Goal: Information Seeking & Learning: Learn about a topic

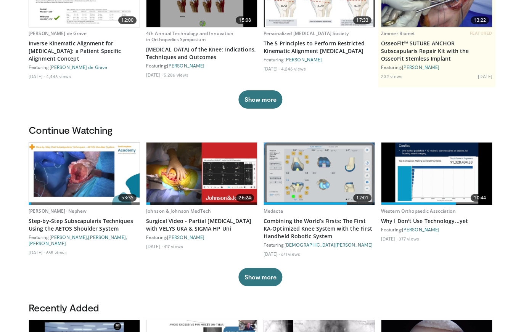
scroll to position [112, 0]
click at [285, 232] on link "Combining the World’s Firsts: The First KA-Optimized Knee System with the First…" at bounding box center [318, 229] width 111 height 23
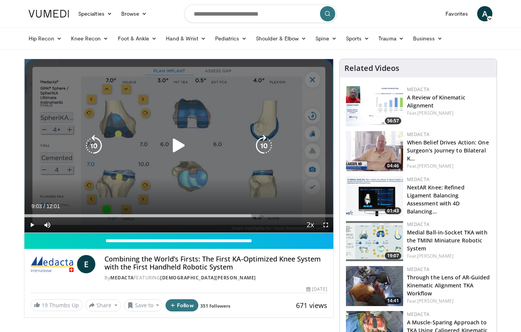
click at [30, 225] on span "Video Player" at bounding box center [31, 224] width 15 height 15
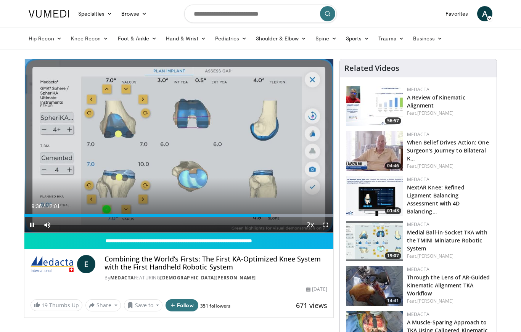
click at [326, 229] on span "Video Player" at bounding box center [325, 224] width 15 height 15
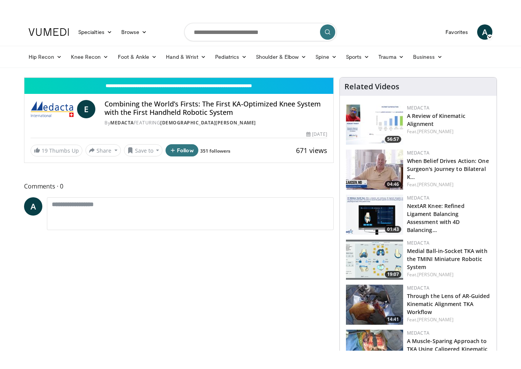
scroll to position [9, 0]
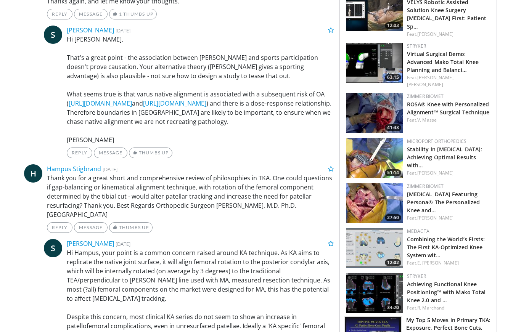
scroll to position [632, 0]
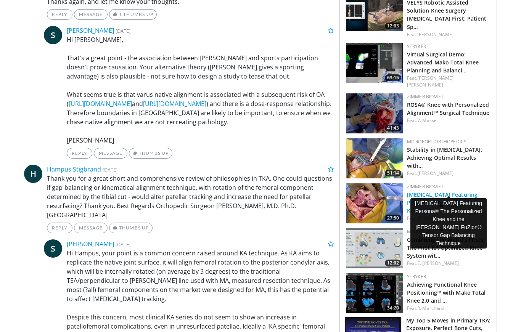
click at [440, 191] on link "Total Knee Arthroplasty Featuring Persona® The Personalized Knee and…" at bounding box center [443, 202] width 73 height 23
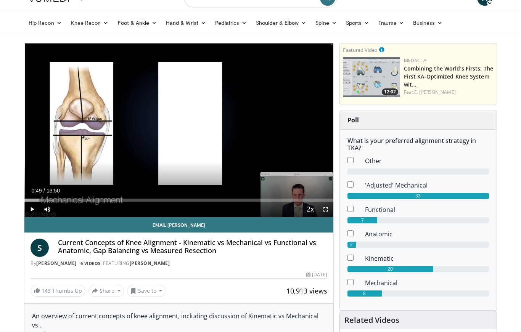
scroll to position [0, 0]
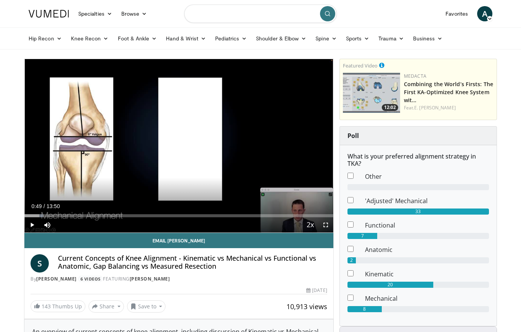
click at [287, 11] on input "Search topics, interventions" at bounding box center [260, 14] width 152 height 18
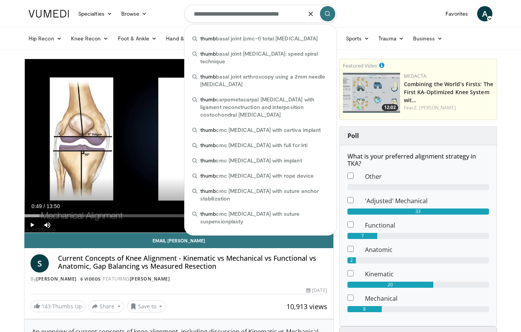
type input "**********"
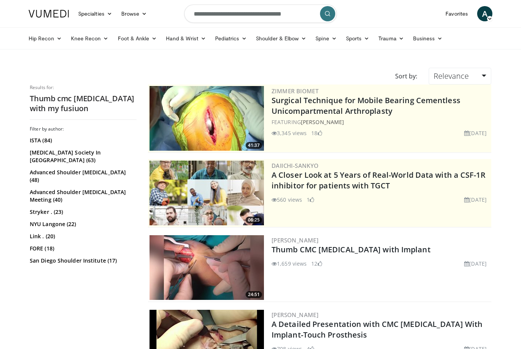
click at [257, 3] on form "**********" at bounding box center [260, 13] width 152 height 27
click at [281, 14] on input "**********" at bounding box center [260, 14] width 152 height 18
click at [284, 13] on input "**********" at bounding box center [260, 14] width 152 height 18
click at [293, 13] on input "**********" at bounding box center [260, 14] width 152 height 18
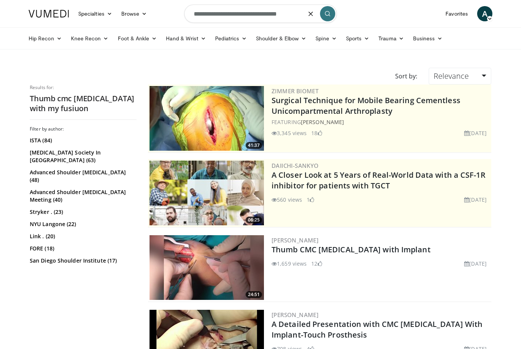
type input "**********"
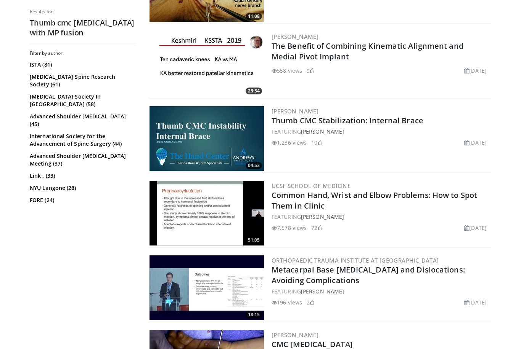
scroll to position [1532, 0]
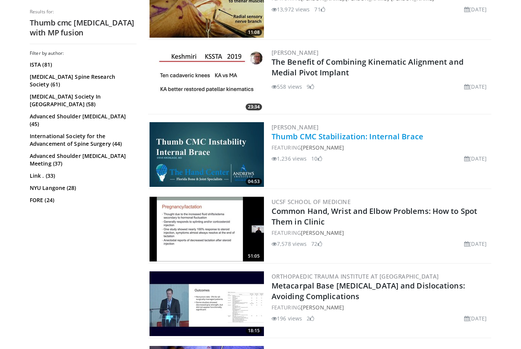
click at [342, 137] on link "Thumb CMC Stabilization: Internal Brace" at bounding box center [347, 136] width 152 height 10
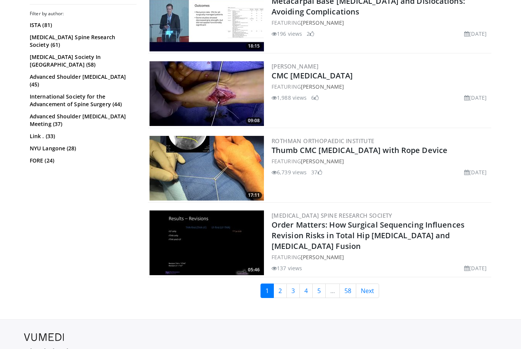
scroll to position [1833, 0]
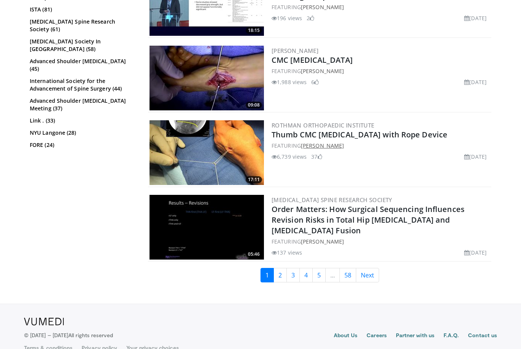
click at [318, 145] on link "Asif Ilyas" at bounding box center [322, 145] width 43 height 7
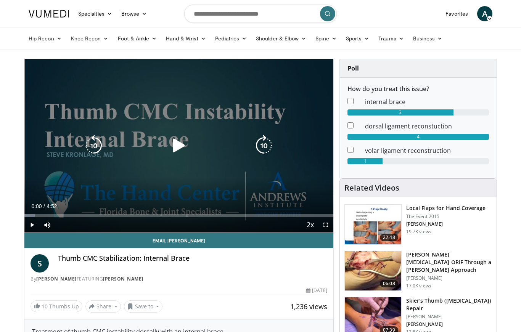
click at [268, 147] on icon "Video Player" at bounding box center [263, 145] width 21 height 21
click at [174, 151] on icon "Video Player" at bounding box center [178, 145] width 21 height 21
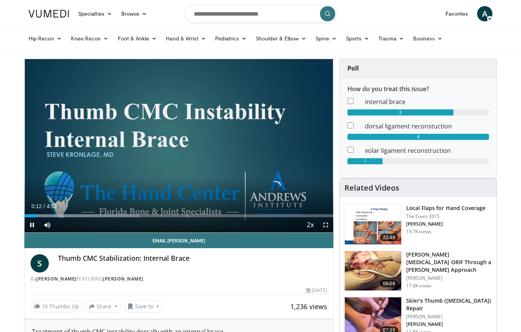
click at [256, 143] on div "10 seconds Tap to unmute" at bounding box center [178, 145] width 309 height 173
click at [249, 180] on div "10 seconds Tap to unmute" at bounding box center [178, 145] width 309 height 173
click at [68, 215] on div "Progress Bar" at bounding box center [81, 215] width 115 height 3
click at [72, 215] on div "Progress Bar" at bounding box center [81, 215] width 115 height 3
click at [82, 215] on div "Progress Bar" at bounding box center [98, 215] width 123 height 3
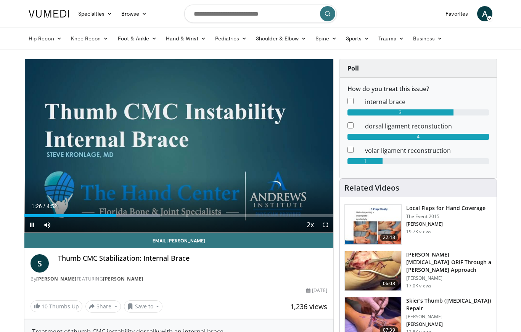
click at [130, 213] on div "Loaded : 43.95%" at bounding box center [178, 213] width 309 height 7
click at [151, 214] on div "Progress Bar" at bounding box center [111, 215] width 120 height 3
click at [170, 214] on div "Progress Bar" at bounding box center [152, 215] width 99 height 3
click at [179, 216] on div "Progress Bar" at bounding box center [165, 215] width 93 height 3
click at [193, 216] on div "Progress Bar" at bounding box center [182, 215] width 86 height 3
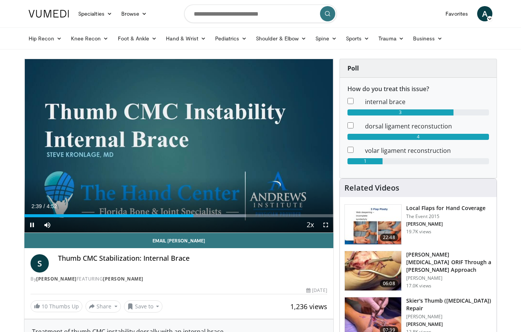
click at [213, 215] on div "Progress Bar" at bounding box center [204, 215] width 84 height 3
click at [230, 215] on div "Progress Bar" at bounding box center [209, 215] width 95 height 3
click at [236, 216] on div "Progress Bar" at bounding box center [235, 215] width 102 height 3
click at [255, 214] on div "Progress Bar" at bounding box center [252, 215] width 107 height 3
click at [269, 215] on div "Progress Bar" at bounding box center [267, 215] width 86 height 3
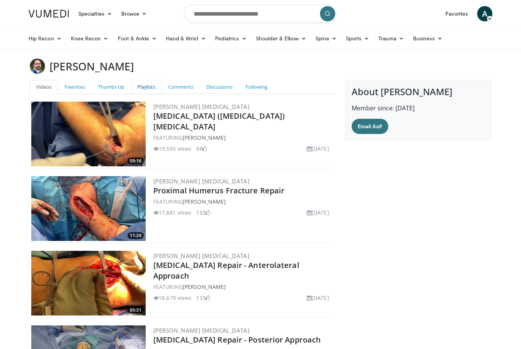
click at [143, 85] on link "Playlists" at bounding box center [146, 87] width 31 height 14
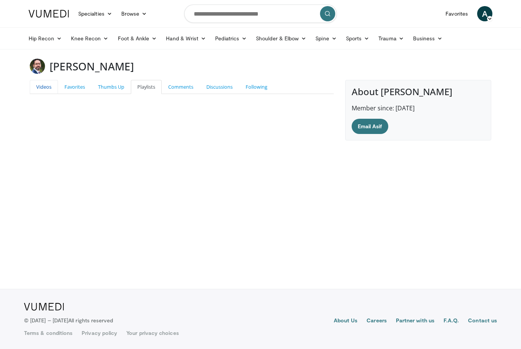
click at [38, 85] on link "Videos" at bounding box center [44, 87] width 28 height 14
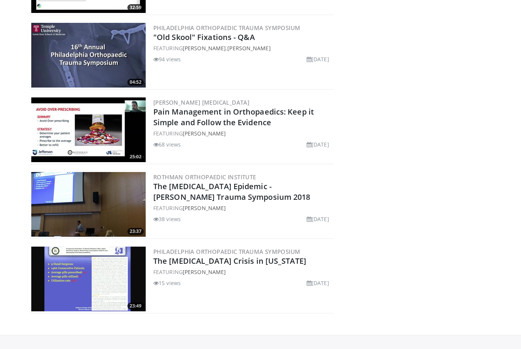
scroll to position [6388, 0]
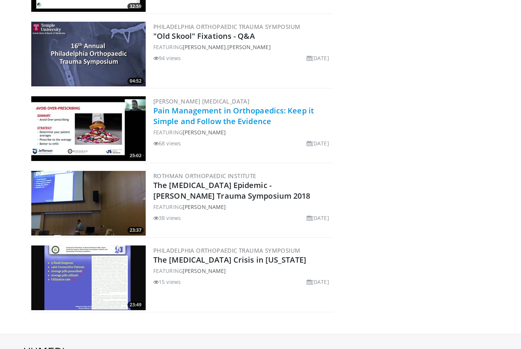
click at [208, 106] on link "Pain Management in Orthopaedics: Keep it Simple and Follow the Evidence" at bounding box center [233, 116] width 160 height 21
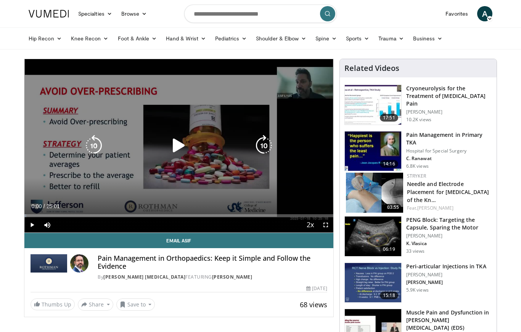
click at [181, 141] on icon "Video Player" at bounding box center [178, 145] width 21 height 21
click at [264, 146] on icon "Video Player" at bounding box center [263, 145] width 21 height 21
click at [325, 225] on span "Video Player" at bounding box center [325, 224] width 15 height 15
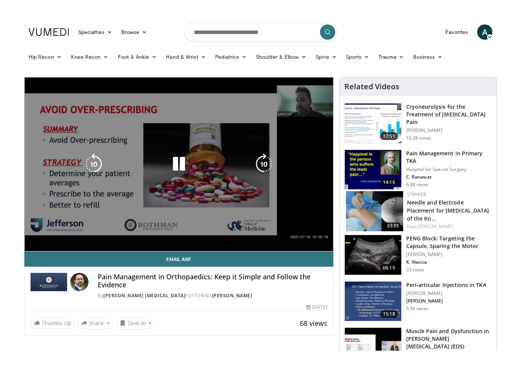
scroll to position [9, 0]
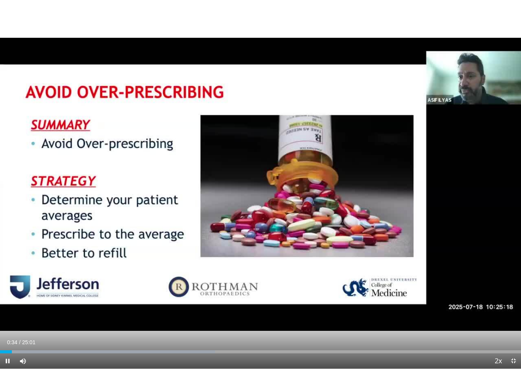
click at [384, 190] on div "20 seconds Tap to unmute" at bounding box center [260, 184] width 521 height 368
click at [319, 214] on div "20 seconds Tap to unmute" at bounding box center [260, 184] width 521 height 368
click at [347, 200] on div "20 seconds Tap to unmute" at bounding box center [260, 184] width 521 height 368
click at [374, 229] on div "20 seconds Tap to unmute" at bounding box center [260, 184] width 521 height 368
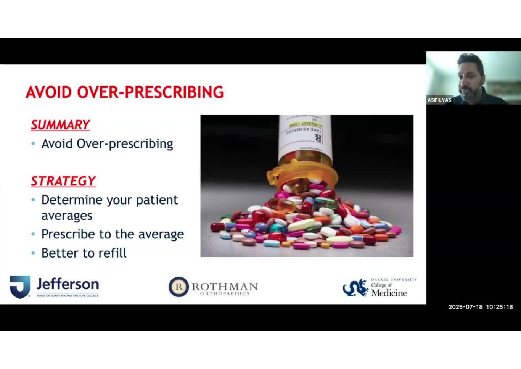
click at [387, 223] on div "20 seconds Tap to unmute" at bounding box center [260, 184] width 521 height 368
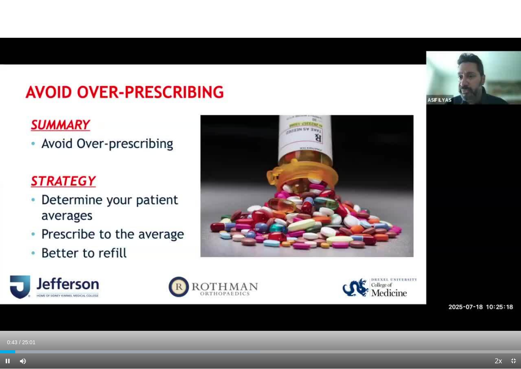
click at [378, 189] on div "20 seconds Tap to unmute" at bounding box center [260, 184] width 521 height 368
click at [8, 332] on span "Video Player" at bounding box center [7, 360] width 15 height 15
click at [27, 332] on div "Progress Bar" at bounding box center [131, 351] width 257 height 3
click at [36, 332] on div "Progress Bar" at bounding box center [133, 351] width 261 height 3
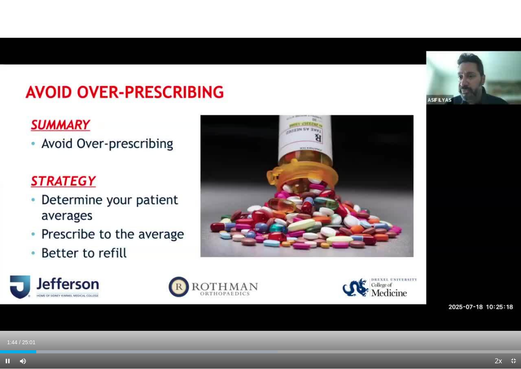
click at [38, 332] on div "Progress Bar" at bounding box center [152, 351] width 252 height 3
click at [44, 332] on div "Progress Bar" at bounding box center [156, 351] width 260 height 3
click at [55, 332] on div "Progress Bar" at bounding box center [158, 351] width 260 height 3
click at [61, 332] on div "Progress Bar" at bounding box center [163, 351] width 258 height 3
click at [66, 332] on div "Loaded : 58.62%" at bounding box center [260, 351] width 521 height 3
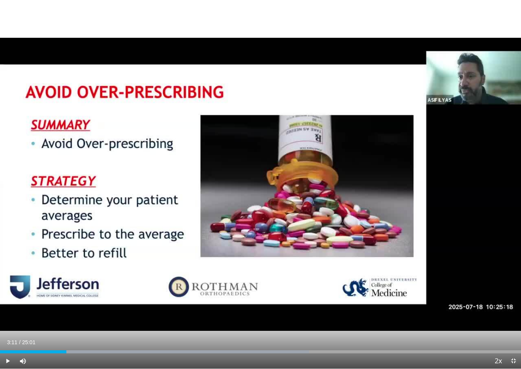
click at [77, 332] on div "Progress Bar" at bounding box center [180, 351] width 258 height 3
click at [87, 332] on div "Progress Bar" at bounding box center [186, 351] width 260 height 3
click at [96, 332] on div "Loaded : 62.62%" at bounding box center [260, 351] width 521 height 3
click at [109, 332] on div "Progress Bar" at bounding box center [204, 351] width 257 height 3
click at [113, 332] on div "Progress Bar" at bounding box center [214, 351] width 257 height 3
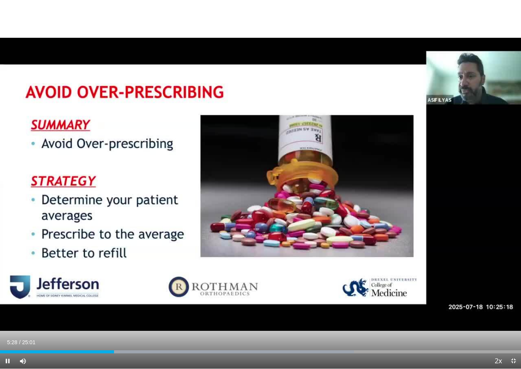
click at [128, 332] on div "Loaded : 67.95%" at bounding box center [260, 351] width 521 height 3
click at [137, 332] on div "Progress Bar" at bounding box center [237, 351] width 242 height 3
click at [147, 332] on div "Loaded : 71.28%" at bounding box center [260, 351] width 521 height 3
click at [166, 332] on div "Progress Bar" at bounding box center [254, 351] width 255 height 3
click at [181, 332] on div "Progress Bar" at bounding box center [264, 351] width 255 height 3
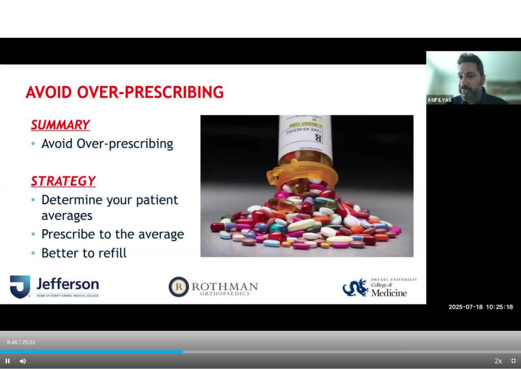
click at [199, 332] on div "Progress Bar" at bounding box center [285, 351] width 240 height 3
click at [211, 332] on div "Progress Bar" at bounding box center [299, 351] width 256 height 3
click at [228, 332] on div "Progress Bar" at bounding box center [316, 351] width 255 height 3
click at [234, 332] on div "Progress Bar" at bounding box center [326, 351] width 253 height 3
click at [240, 332] on div "Loaded : 90.51%" at bounding box center [260, 349] width 521 height 7
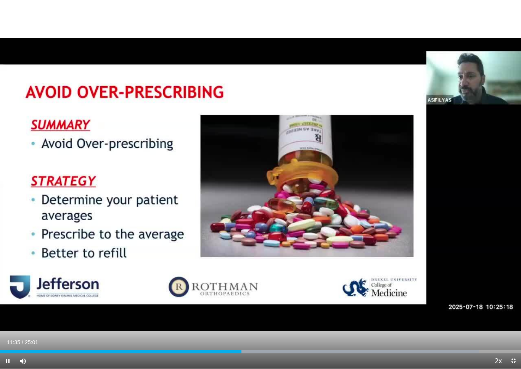
click at [256, 332] on div "Progress Bar" at bounding box center [350, 351] width 255 height 3
click at [269, 332] on div "Progress Bar" at bounding box center [359, 351] width 258 height 3
click at [284, 332] on div "Progress Bar" at bounding box center [380, 351] width 245 height 3
click at [309, 332] on div "Progress Bar" at bounding box center [387, 351] width 256 height 3
click at [363, 332] on div "Progress Bar" at bounding box center [397, 351] width 247 height 3
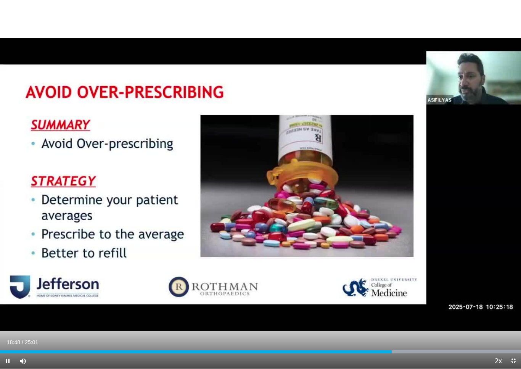
click at [402, 332] on div "Current Time 18:48 / Duration 25:01 Pause Skip Backward Skip Forward Mute Loade…" at bounding box center [260, 360] width 521 height 15
click at [405, 332] on div "Progress Bar" at bounding box center [397, 351] width 247 height 3
click at [430, 332] on div "Progress Bar" at bounding box center [397, 351] width 247 height 3
click at [444, 332] on div "Current Time 21:00 / Duration 25:01 Pause Skip Backward Skip Forward Mute Loade…" at bounding box center [260, 360] width 521 height 15
click at [446, 332] on div "Current Time 21:06 / Duration 25:01 Pause Skip Backward Skip Forward Mute Loade…" at bounding box center [260, 360] width 521 height 15
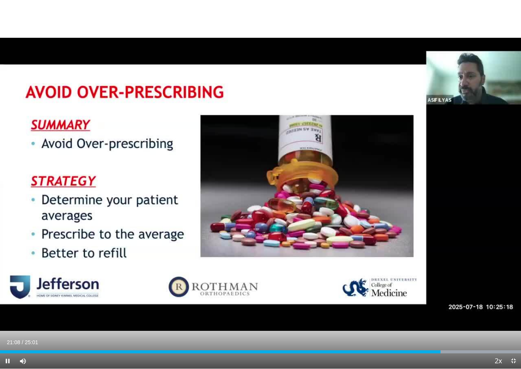
click at [452, 332] on div "Progress Bar" at bounding box center [397, 351] width 247 height 3
click at [461, 332] on div "Progress Bar" at bounding box center [397, 351] width 247 height 3
click at [471, 332] on div "Progress Bar" at bounding box center [397, 351] width 247 height 3
click at [489, 332] on div "Progress Bar" at bounding box center [397, 351] width 247 height 3
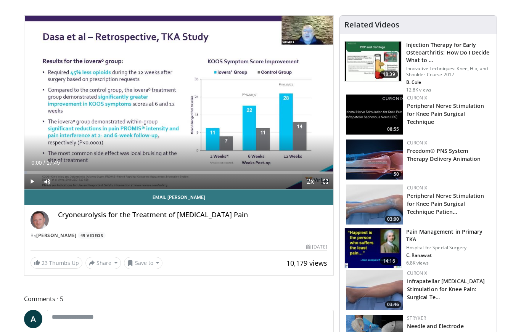
scroll to position [43, 0]
click at [415, 235] on h3 "Pain Management in Primary TKA" at bounding box center [449, 235] width 86 height 15
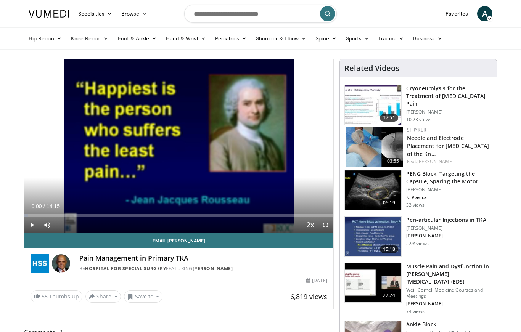
click at [444, 183] on h3 "PENG Block: Targeting the Capsule, Sparing the Motor" at bounding box center [449, 177] width 86 height 15
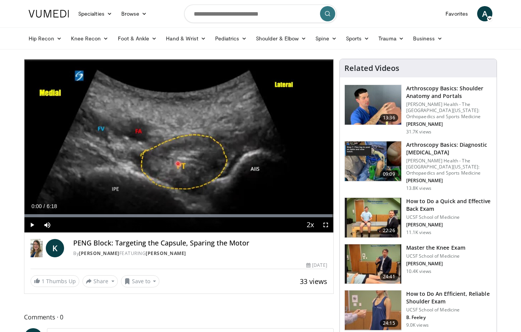
click at [375, 304] on img at bounding box center [373, 310] width 56 height 40
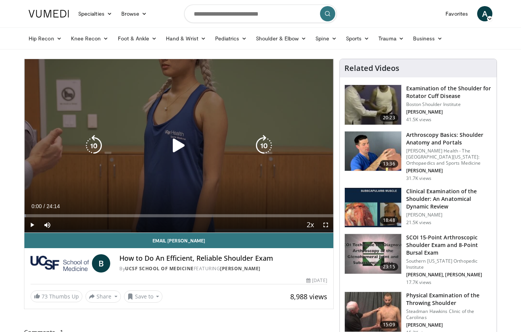
click at [176, 142] on icon "Video Player" at bounding box center [178, 145] width 21 height 21
click at [264, 144] on icon "Video Player" at bounding box center [263, 145] width 21 height 21
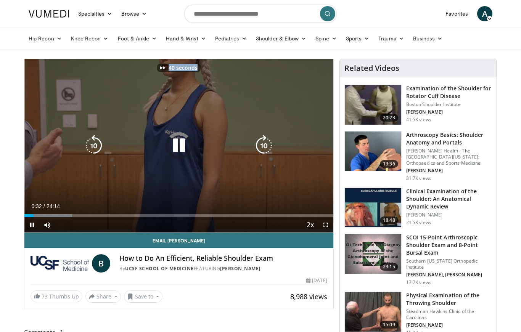
click at [264, 144] on icon "Video Player" at bounding box center [263, 145] width 21 height 21
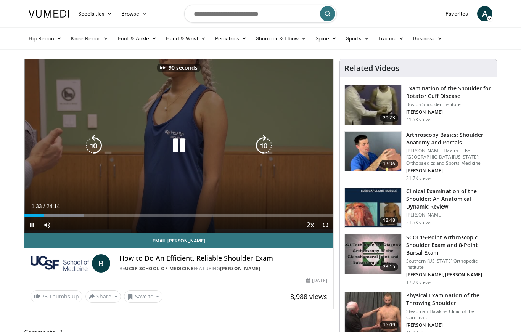
click at [264, 145] on icon "Video Player" at bounding box center [263, 145] width 21 height 21
click at [264, 146] on icon "Video Player" at bounding box center [263, 145] width 21 height 21
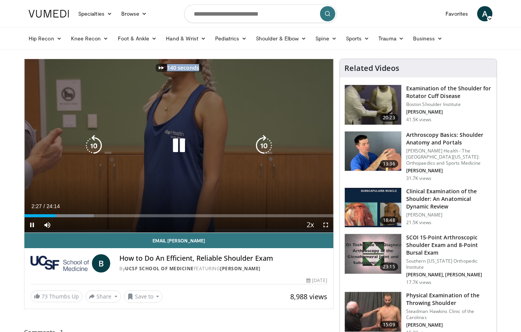
click at [264, 146] on icon "Video Player" at bounding box center [263, 145] width 21 height 21
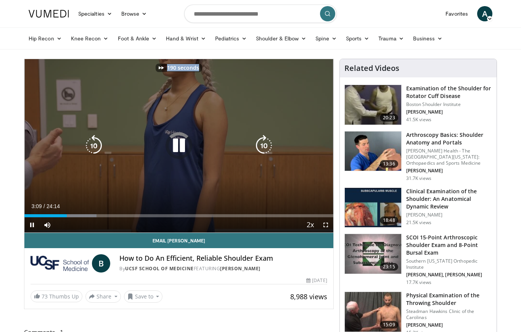
click at [264, 146] on icon "Video Player" at bounding box center [263, 145] width 21 height 21
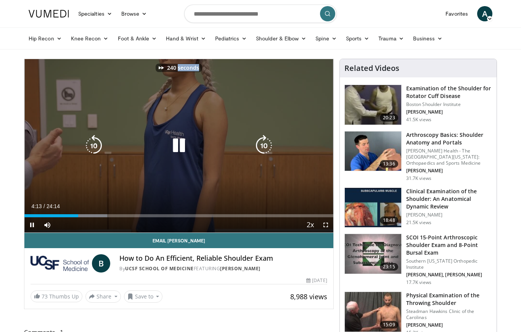
click at [264, 146] on icon "Video Player" at bounding box center [263, 145] width 21 height 21
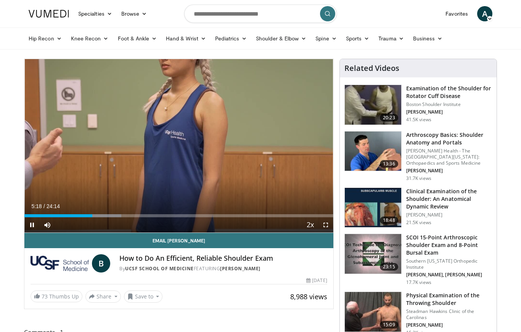
click at [264, 146] on div "290 seconds Tap to unmute" at bounding box center [178, 145] width 309 height 173
click at [115, 216] on div "Progress Bar" at bounding box center [102, 215] width 37 height 3
click at [125, 214] on div "Loaded : 31.36%" at bounding box center [178, 215] width 309 height 3
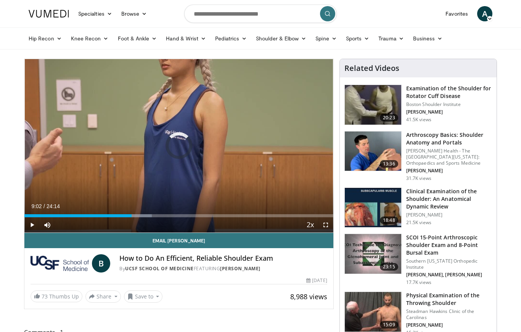
click at [139, 215] on div "Progress Bar" at bounding box center [135, 215] width 32 height 3
click at [144, 215] on div "Progress Bar" at bounding box center [141, 215] width 30 height 3
click at [153, 215] on div "Progress Bar" at bounding box center [148, 215] width 31 height 3
click at [176, 215] on div "Progress Bar" at bounding box center [165, 215] width 36 height 3
click at [186, 215] on div "Progress Bar" at bounding box center [174, 215] width 32 height 3
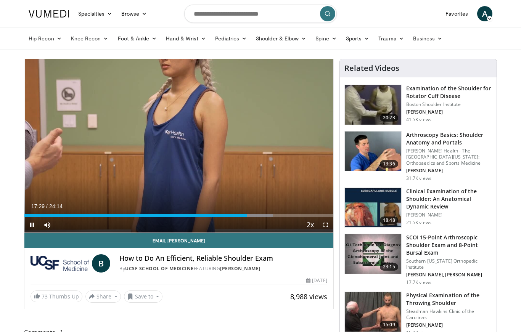
click at [32, 226] on span "Video Player" at bounding box center [31, 224] width 15 height 15
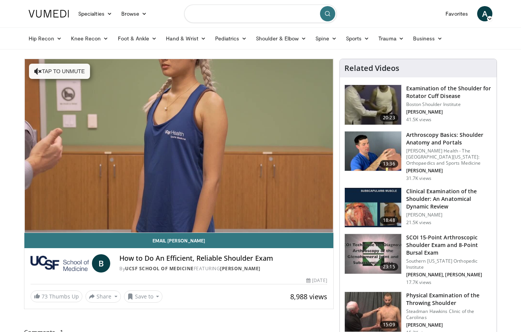
click at [252, 13] on input "Search topics, interventions" at bounding box center [260, 14] width 152 height 18
type input "**********"
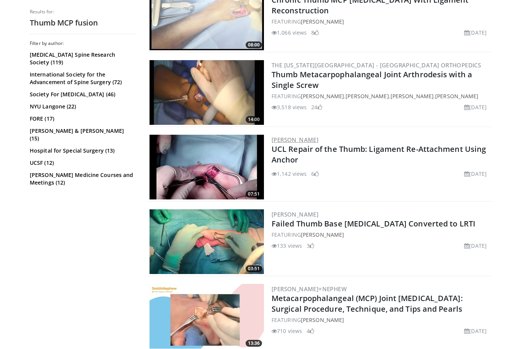
scroll to position [401, 0]
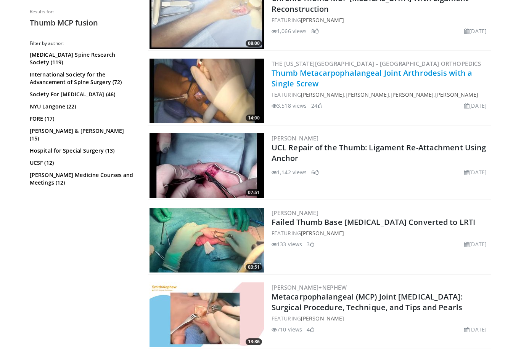
click at [300, 75] on link "Thumb Metacarpophalangeal Joint Arthrodesis with a Single Screw" at bounding box center [371, 78] width 200 height 21
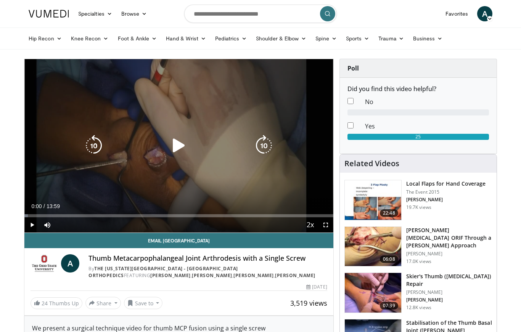
click at [259, 143] on icon "Video Player" at bounding box center [263, 145] width 21 height 21
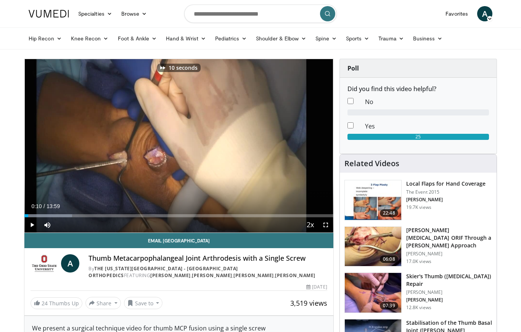
click at [32, 227] on span "Video Player" at bounding box center [31, 224] width 15 height 15
click at [268, 146] on div "10 seconds Tap to unmute" at bounding box center [178, 145] width 309 height 173
click at [264, 146] on div "10 seconds Tap to unmute" at bounding box center [178, 145] width 309 height 173
click at [254, 177] on div "10 seconds Tap to unmute" at bounding box center [178, 145] width 309 height 173
click at [248, 158] on div "10 seconds Tap to unmute" at bounding box center [178, 145] width 309 height 173
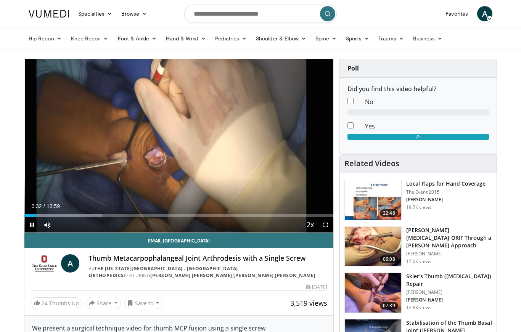
click at [324, 225] on span "Video Player" at bounding box center [325, 224] width 15 height 15
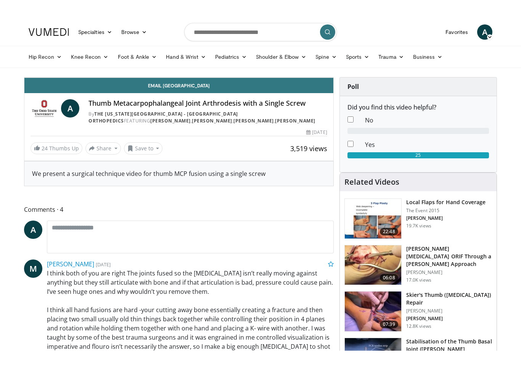
scroll to position [9, 0]
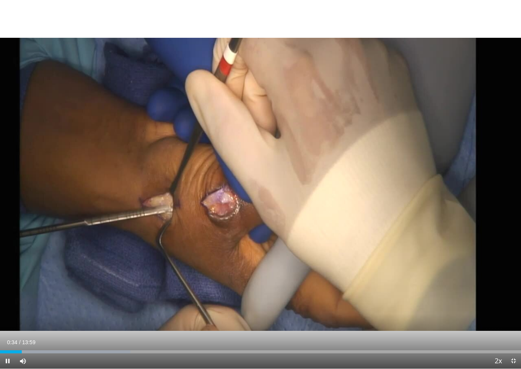
click at [396, 244] on div "10 seconds Tap to unmute" at bounding box center [260, 184] width 521 height 368
click at [32, 332] on div "Progress Bar" at bounding box center [65, 351] width 130 height 3
click at [81, 309] on div "10 seconds Tap to unmute" at bounding box center [260, 184] width 521 height 368
click at [52, 332] on div "Progress Bar" at bounding box center [65, 351] width 130 height 3
click at [98, 332] on div "Current Time 2:30 / Duration 13:59 Pause Skip Backward Skip Forward Mute Loaded…" at bounding box center [260, 360] width 521 height 15
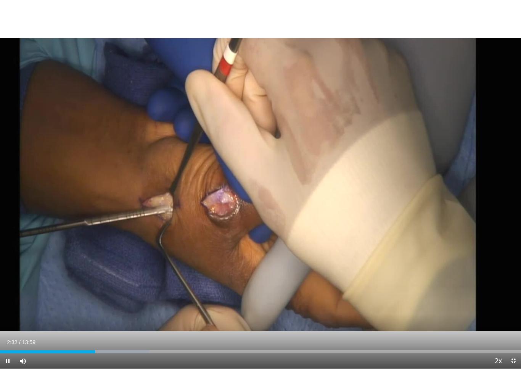
click at [99, 332] on div "10 seconds Tap to unmute" at bounding box center [260, 184] width 521 height 368
click at [100, 332] on div "Progress Bar" at bounding box center [81, 351] width 135 height 3
click at [138, 332] on div "Progress Bar" at bounding box center [69, 351] width 138 height 3
click at [170, 332] on div "Loaded : 38.13%" at bounding box center [260, 351] width 521 height 3
click at [199, 332] on div "Progress Bar" at bounding box center [181, 351] width 122 height 3
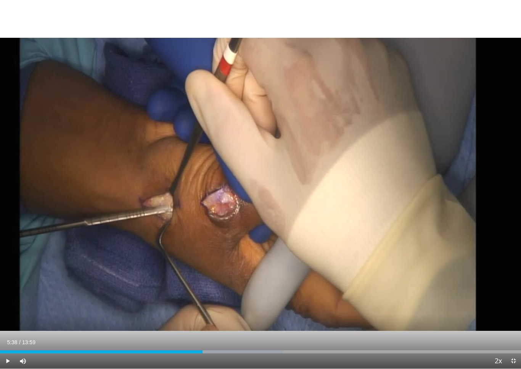
click at [210, 332] on div "Progress Bar" at bounding box center [217, 351] width 131 height 3
click at [269, 332] on div "Loaded : 60.22%" at bounding box center [260, 351] width 521 height 3
click at [286, 332] on div "Progress Bar" at bounding box center [272, 351] width 114 height 3
click at [305, 332] on div "Progress Bar" at bounding box center [311, 351] width 110 height 3
click at [312, 332] on div "Progress Bar" at bounding box center [339, 351] width 141 height 3
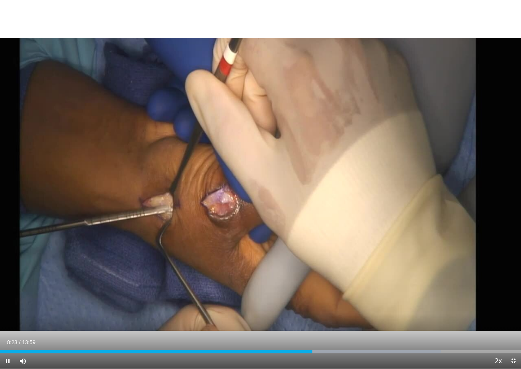
click at [312, 332] on div "Loaded : 84.61%" at bounding box center [260, 351] width 521 height 3
click at [322, 332] on div "Progress Bar" at bounding box center [379, 351] width 172 height 3
click at [346, 303] on div "10 seconds Tap to unmute" at bounding box center [260, 184] width 521 height 368
click at [358, 332] on div "Progress Bar" at bounding box center [379, 351] width 172 height 3
click at [375, 332] on div "Loaded : 98.91%" at bounding box center [260, 349] width 521 height 7
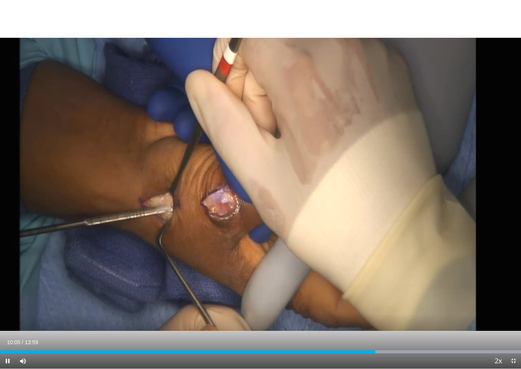
click at [389, 332] on div "Loaded : 99.99%" at bounding box center [260, 349] width 521 height 7
click at [422, 332] on div "Progress Bar" at bounding box center [422, 351] width 195 height 3
click at [437, 332] on div "Progress Bar" at bounding box center [422, 351] width 195 height 3
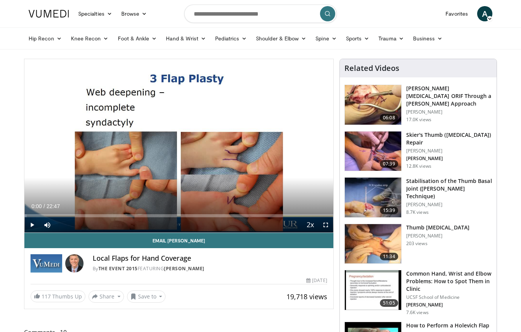
click at [442, 188] on h3 "Stabilisation of the Thumb Basal Joint ([PERSON_NAME] Technique)" at bounding box center [449, 188] width 86 height 23
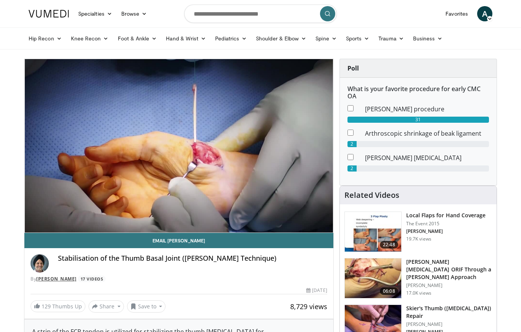
click at [61, 281] on link "[PERSON_NAME]" at bounding box center [56, 279] width 40 height 6
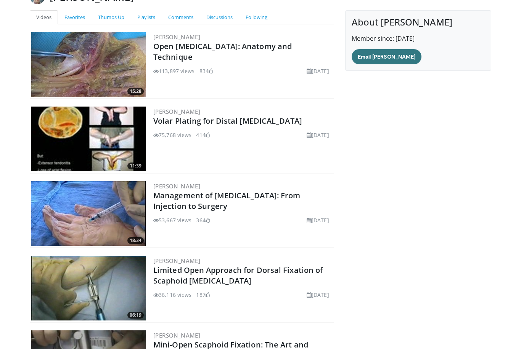
scroll to position [69, 0]
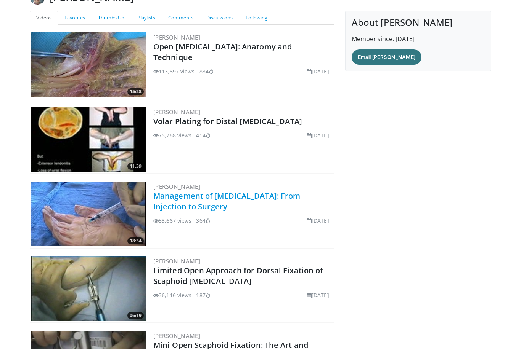
click at [221, 199] on link "Management of [MEDICAL_DATA]: From Injection to Surgery" at bounding box center [226, 201] width 147 height 21
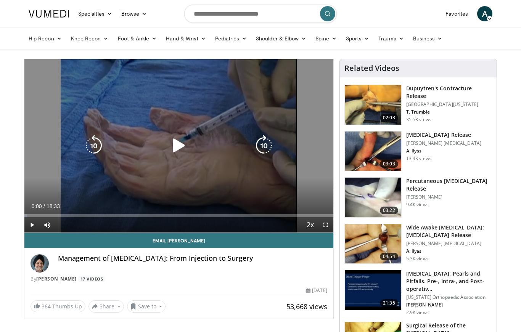
click at [264, 146] on icon "Video Player" at bounding box center [263, 145] width 21 height 21
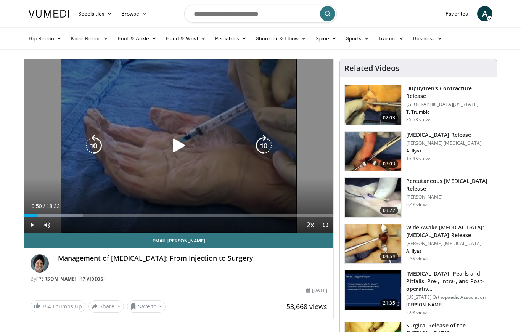
click at [265, 145] on icon "Video Player" at bounding box center [263, 145] width 21 height 21
click at [267, 150] on icon "Video Player" at bounding box center [263, 145] width 21 height 21
click at [267, 147] on icon "Video Player" at bounding box center [263, 145] width 21 height 21
click at [89, 146] on icon "Video Player" at bounding box center [93, 145] width 21 height 21
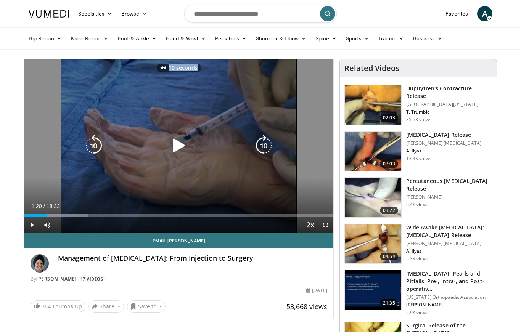
click at [263, 141] on icon "Video Player" at bounding box center [263, 145] width 21 height 21
click at [263, 147] on icon "Video Player" at bounding box center [263, 145] width 21 height 21
click at [263, 149] on icon "Video Player" at bounding box center [263, 145] width 21 height 21
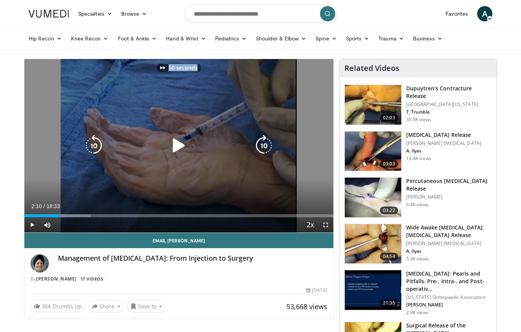
click at [263, 149] on icon "Video Player" at bounding box center [263, 145] width 21 height 21
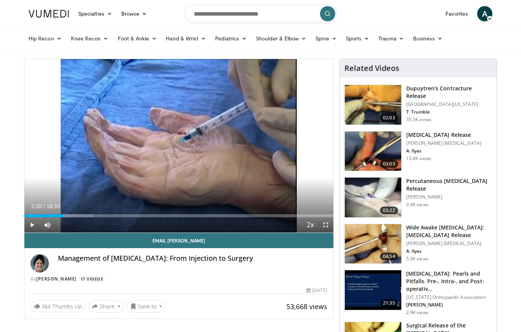
click at [263, 149] on div "60 seconds Tap to unmute" at bounding box center [178, 145] width 309 height 173
click at [30, 226] on span "Video Player" at bounding box center [31, 224] width 15 height 15
click at [69, 217] on div "Progress Bar" at bounding box center [72, 215] width 41 height 3
click at [75, 216] on div "Progress Bar" at bounding box center [77, 215] width 33 height 3
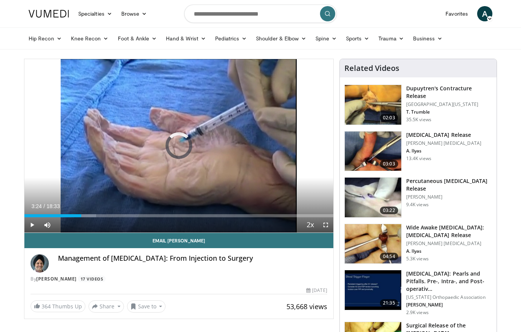
click at [81, 216] on div "Progress Bar" at bounding box center [78, 215] width 35 height 3
click at [99, 215] on div "Progress Bar" at bounding box center [86, 215] width 26 height 3
click at [90, 215] on div "Progress Bar" at bounding box center [61, 215] width 75 height 3
click at [101, 216] on div "Progress Bar" at bounding box center [65, 215] width 83 height 3
click at [115, 215] on div "Progress Bar" at bounding box center [110, 215] width 27 height 3
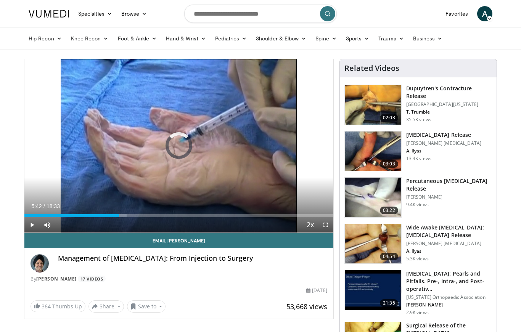
click at [119, 216] on div "Progress Bar" at bounding box center [112, 215] width 30 height 3
click at [109, 216] on div "Progress Bar" at bounding box center [72, 215] width 96 height 3
click at [111, 217] on div "Current Time 5:50 / Duration 18:33 Pause Skip Backward Skip Forward Mute Loaded…" at bounding box center [178, 224] width 309 height 15
click at [109, 217] on div "Loaded : 34.94%" at bounding box center [178, 215] width 309 height 3
click at [126, 217] on div "Progress Bar" at bounding box center [119, 215] width 25 height 3
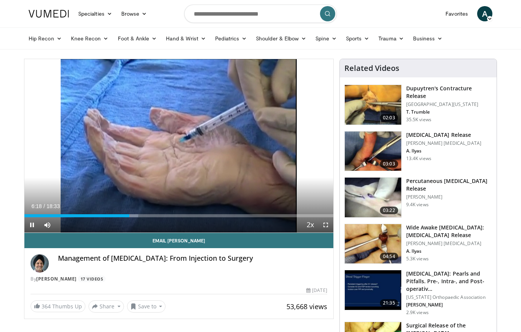
click at [135, 216] on div "Progress Bar" at bounding box center [124, 215] width 27 height 3
click at [146, 216] on div "Progress Bar" at bounding box center [138, 215] width 23 height 3
click at [154, 216] on div "Loaded : 41.20%" at bounding box center [178, 215] width 309 height 3
click at [162, 214] on div "Progress Bar" at bounding box center [160, 215] width 22 height 3
click at [186, 217] on div "Progress Bar" at bounding box center [178, 215] width 24 height 3
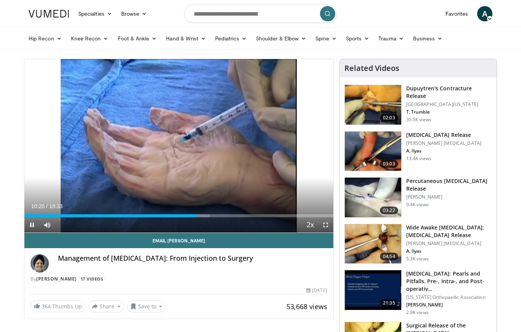
click at [203, 216] on div "Progress Bar" at bounding box center [197, 215] width 24 height 3
click at [211, 217] on div "Progress Bar" at bounding box center [200, 215] width 25 height 3
click at [325, 225] on span "Video Player" at bounding box center [325, 224] width 15 height 15
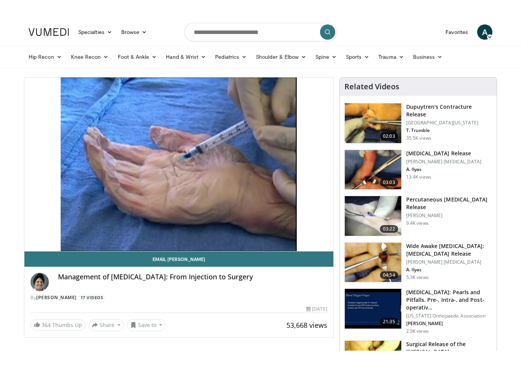
scroll to position [9, 0]
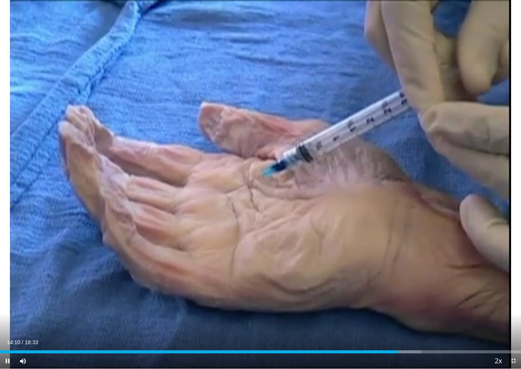
click at [409, 332] on div "Current Time 14:10 / Duration 18:33 Pause Skip Backward Skip Forward Mute Loade…" at bounding box center [260, 360] width 521 height 15
click at [425, 332] on div "Progress Bar" at bounding box center [413, 351] width 42 height 3
click at [436, 332] on div "Progress Bar" at bounding box center [420, 351] width 46 height 3
click at [444, 332] on div "Loaded : 88.30%" at bounding box center [260, 349] width 521 height 7
click at [443, 332] on div "Progress Bar" at bounding box center [222, 351] width 445 height 3
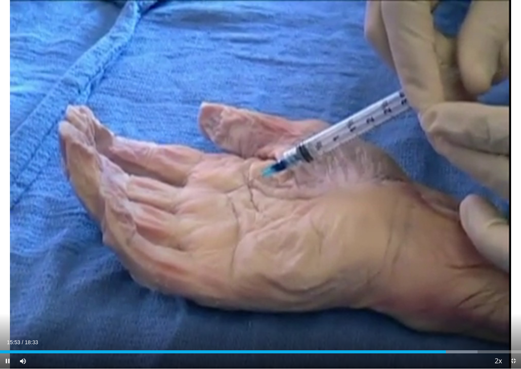
click at [463, 332] on div "Loaded : 91.66%" at bounding box center [260, 349] width 521 height 7
click at [462, 332] on div "Current Time 16:55 / Duration 18:33 Pause Skip Backward Skip Forward Mute Loade…" at bounding box center [260, 360] width 521 height 15
click at [453, 332] on div "Loaded : 98.85%" at bounding box center [260, 351] width 521 height 3
click at [516, 332] on span "Video Player" at bounding box center [512, 360] width 15 height 15
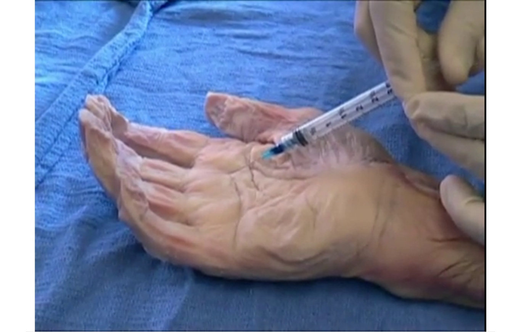
scroll to position [0, 0]
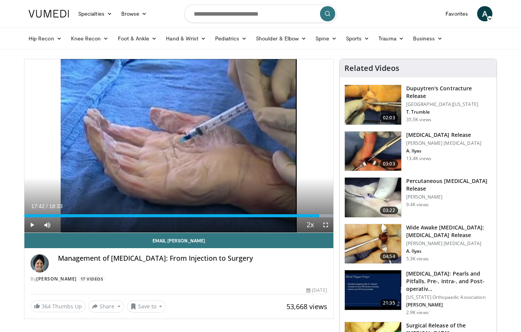
click at [319, 215] on div "Progress Bar" at bounding box center [312, 215] width 42 height 3
click at [324, 215] on div "Progress Bar" at bounding box center [312, 215] width 42 height 3
click at [328, 216] on div "Progress Bar" at bounding box center [312, 215] width 42 height 3
click at [32, 224] on span "Video Player" at bounding box center [31, 224] width 15 height 15
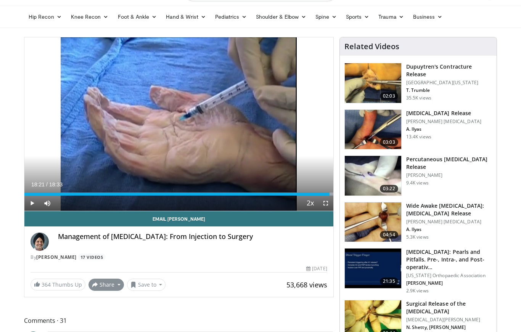
scroll to position [22, 0]
click at [119, 285] on button "Share" at bounding box center [105, 285] width 35 height 12
click at [256, 282] on div "364 Thumbs Up Share Management of Trigger Fin... × Enter one or more e-mail add…" at bounding box center [178, 285] width 297 height 12
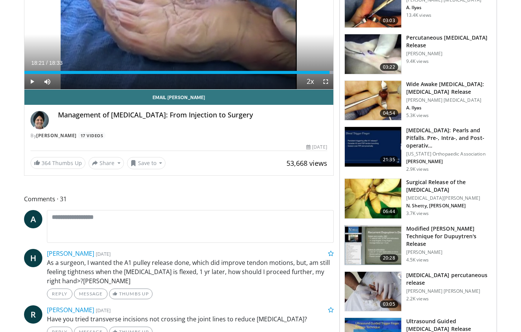
scroll to position [0, 0]
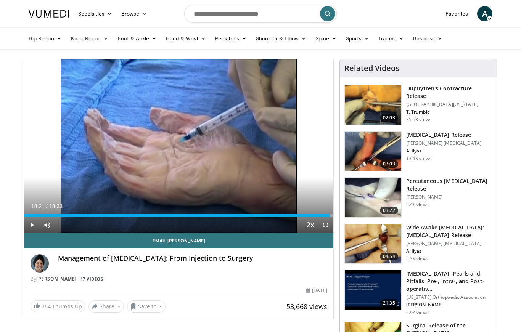
click at [382, 245] on img at bounding box center [373, 244] width 56 height 40
click at [151, 307] on button "Save to" at bounding box center [146, 306] width 39 height 12
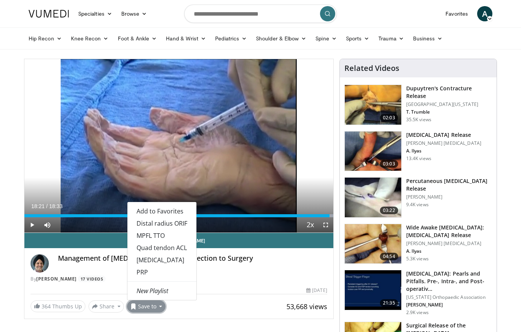
click at [211, 279] on div "By Randy Bindra 17 Videos" at bounding box center [178, 279] width 297 height 7
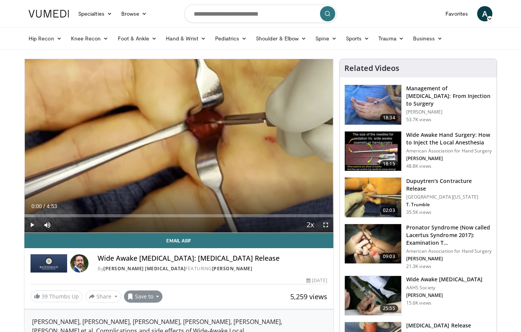
click at [152, 297] on button "Save to" at bounding box center [143, 296] width 39 height 12
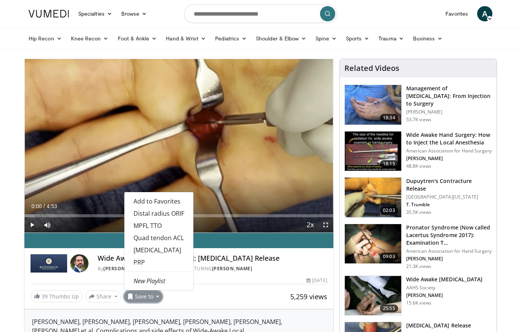
click at [169, 283] on link "New Playlist" at bounding box center [158, 281] width 69 height 12
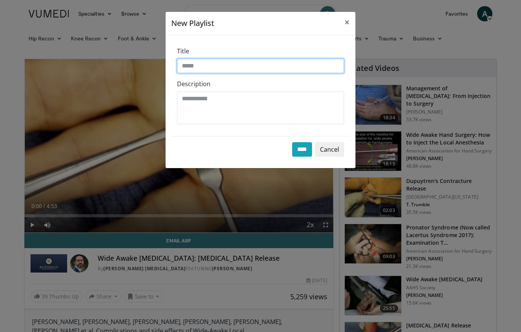
click at [213, 63] on input "Title" at bounding box center [260, 66] width 167 height 14
type input "**********"
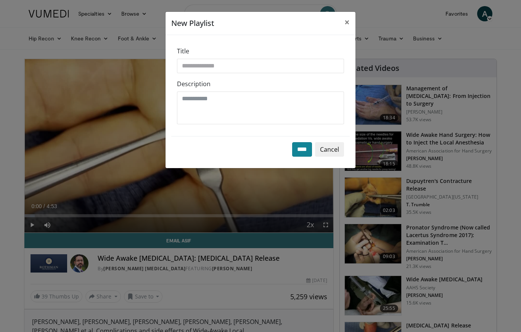
click at [297, 149] on input "****" at bounding box center [302, 149] width 20 height 14
click at [339, 147] on button "Cancel" at bounding box center [329, 149] width 29 height 14
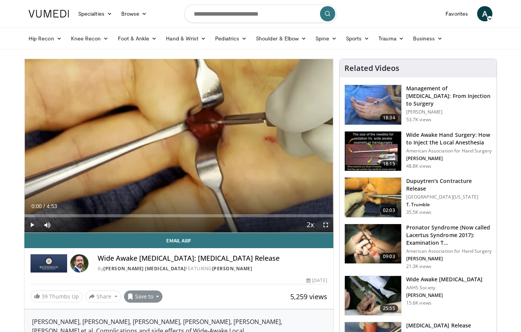
click at [141, 295] on button "Save to" at bounding box center [143, 296] width 39 height 12
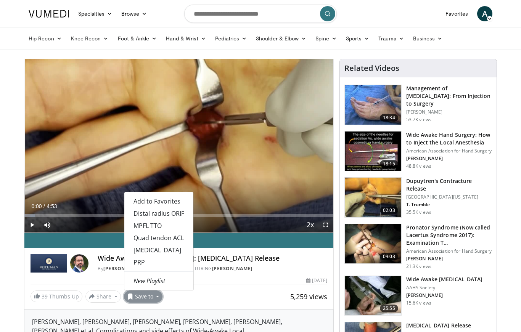
click at [237, 284] on div "5,259 views [DATE]" at bounding box center [178, 280] width 297 height 7
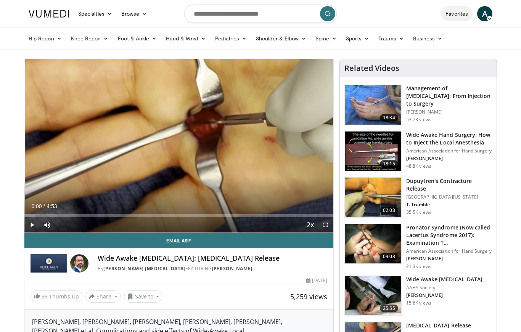
click at [465, 14] on link "Favorites" at bounding box center [457, 13] width 32 height 15
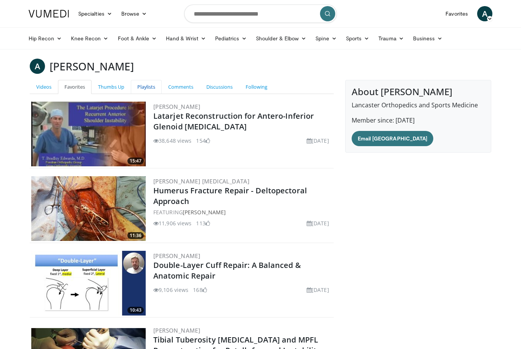
click at [144, 89] on link "Playlists" at bounding box center [146, 87] width 31 height 14
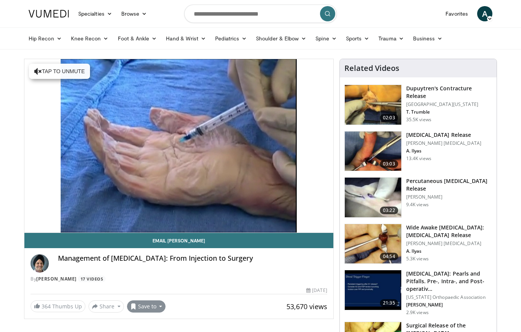
click at [145, 308] on button "Save to" at bounding box center [146, 306] width 39 height 12
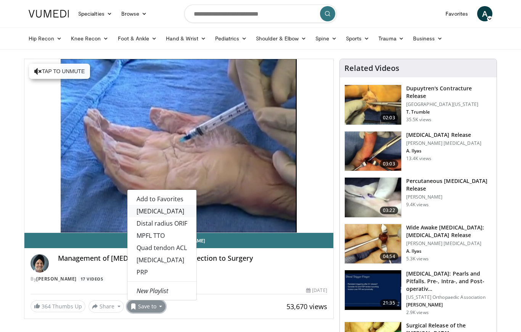
click at [163, 210] on link "[MEDICAL_DATA]" at bounding box center [161, 211] width 69 height 12
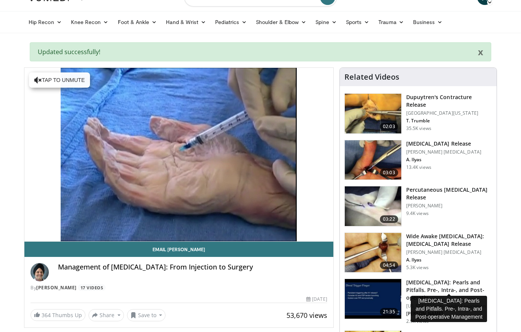
scroll to position [18, 0]
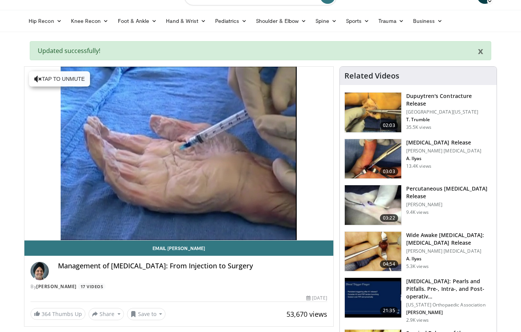
click at [386, 250] on img at bounding box center [373, 252] width 56 height 40
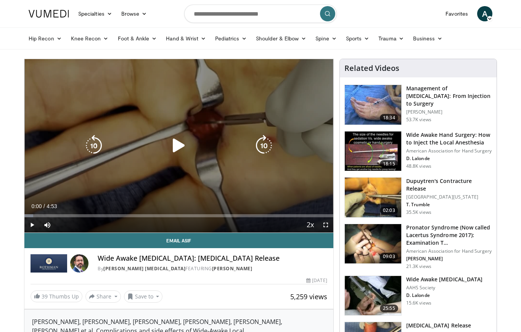
click at [179, 146] on icon "Video Player" at bounding box center [178, 145] width 21 height 21
click at [272, 142] on icon "Video Player" at bounding box center [263, 145] width 21 height 21
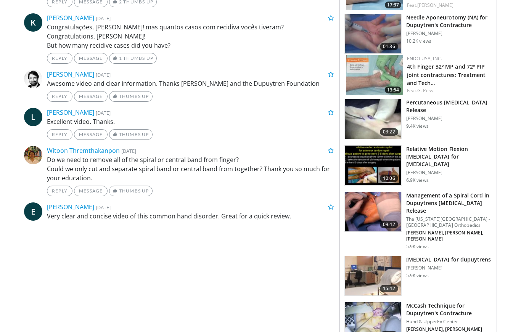
scroll to position [683, 0]
click at [369, 155] on img at bounding box center [373, 166] width 56 height 40
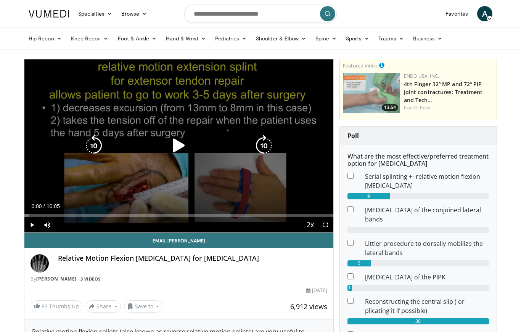
click at [265, 148] on icon "Video Player" at bounding box center [263, 145] width 21 height 21
click at [265, 147] on icon "Video Player" at bounding box center [263, 145] width 21 height 21
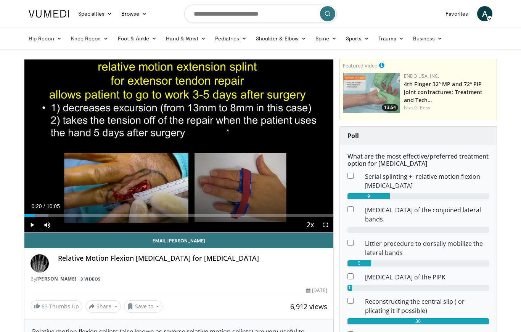
click at [33, 224] on span "Video Player" at bounding box center [31, 224] width 15 height 15
click at [190, 188] on div "20 seconds Tap to unmute" at bounding box center [178, 145] width 309 height 173
click at [62, 216] on div "Progress Bar" at bounding box center [50, 215] width 42 height 3
click at [70, 214] on div "Progress Bar" at bounding box center [54, 215] width 50 height 3
click at [96, 215] on div "Progress Bar" at bounding box center [80, 215] width 50 height 3
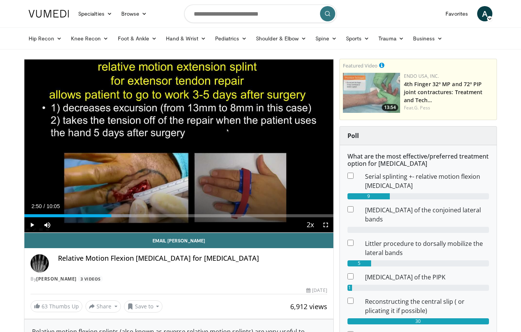
click at [111, 214] on div "Progress Bar" at bounding box center [106, 215] width 49 height 3
click at [258, 216] on div "Progress Bar" at bounding box center [241, 215] width 59 height 3
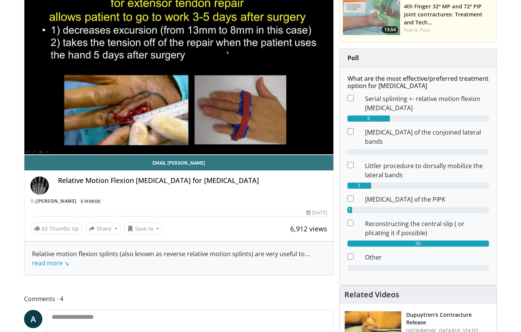
scroll to position [78, 0]
click at [64, 203] on link "Daniel Mckee" at bounding box center [56, 201] width 40 height 6
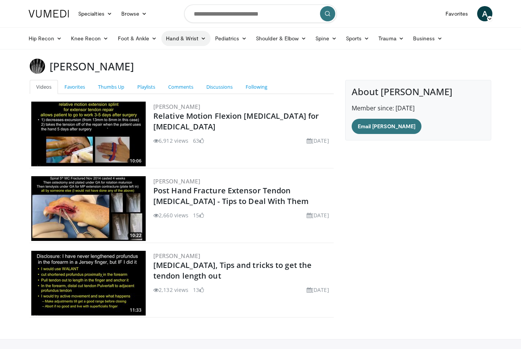
click at [200, 39] on icon at bounding box center [202, 38] width 5 height 5
click at [197, 68] on link "Wrist" at bounding box center [207, 69] width 91 height 12
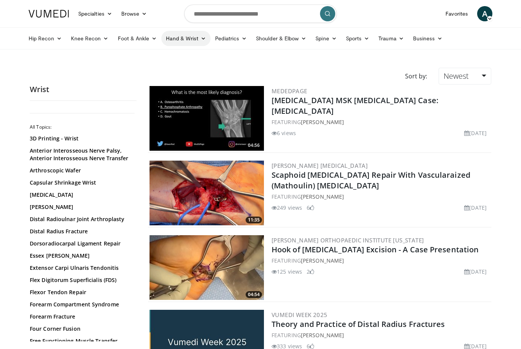
click at [195, 41] on link "Hand & Wrist" at bounding box center [185, 38] width 49 height 15
click at [188, 55] on link "Hand" at bounding box center [207, 56] width 91 height 12
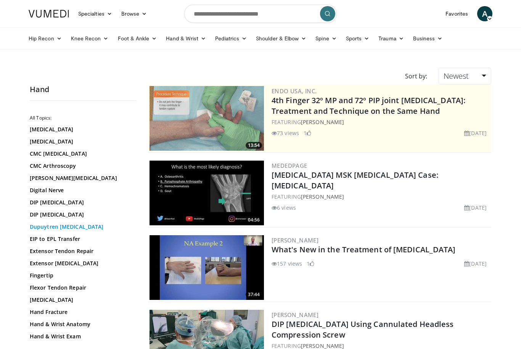
scroll to position [11, 0]
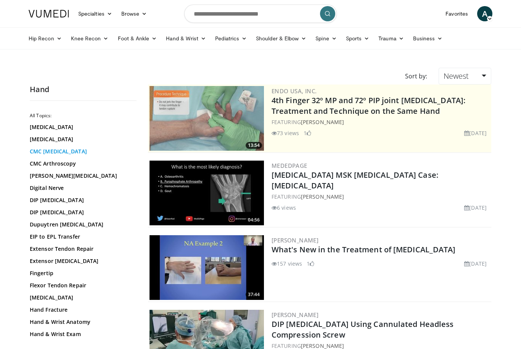
click at [72, 154] on link "CMC [MEDICAL_DATA]" at bounding box center [81, 152] width 103 height 8
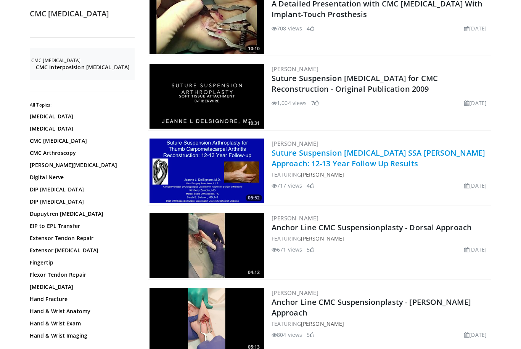
scroll to position [172, 0]
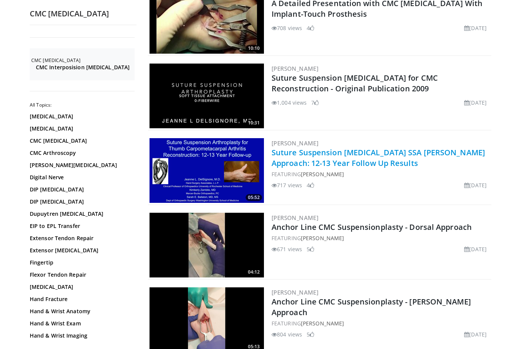
click at [352, 157] on link "Suture Suspension [MEDICAL_DATA] SSA [PERSON_NAME] Approach: 12-13 Year Follow …" at bounding box center [377, 157] width 213 height 21
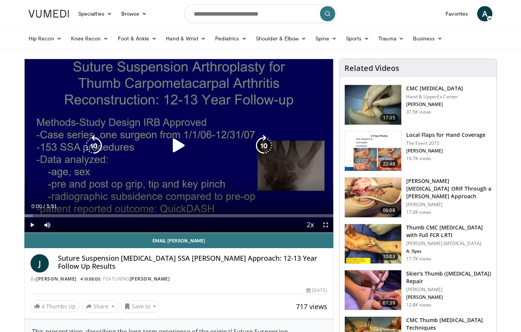
click at [266, 149] on icon "Video Player" at bounding box center [263, 145] width 21 height 21
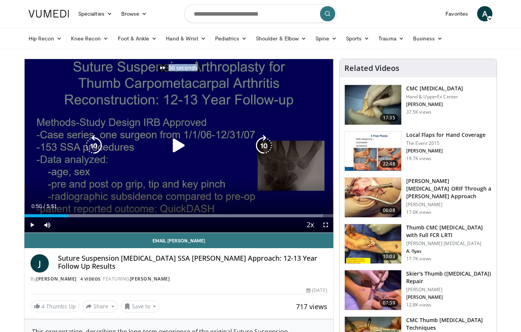
click at [181, 148] on icon "Video Player" at bounding box center [178, 145] width 21 height 21
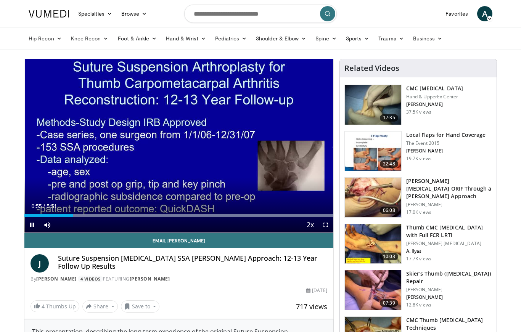
click at [328, 225] on span "Video Player" at bounding box center [325, 224] width 15 height 15
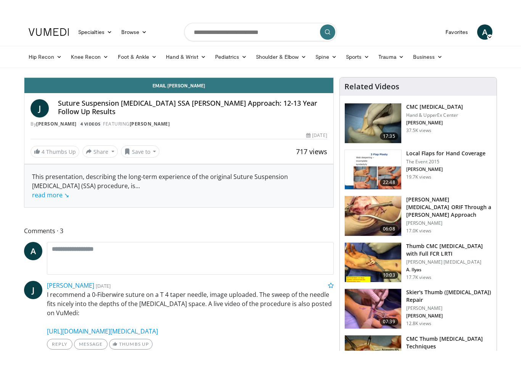
scroll to position [9, 0]
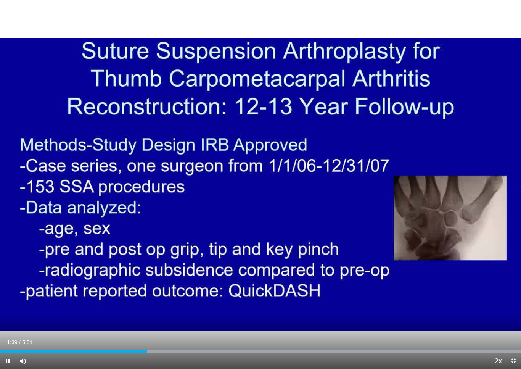
click at [132, 332] on div "Current Time 1:39 / Duration 5:51 Pause Skip Backward Skip Forward Mute Loaded …" at bounding box center [260, 360] width 521 height 15
click at [128, 326] on div "50 seconds Tap to unmute" at bounding box center [260, 184] width 521 height 368
click at [144, 332] on div "Loaded : 99.97%" at bounding box center [260, 349] width 521 height 7
click at [141, 332] on div "Loaded : 99.97%" at bounding box center [260, 349] width 521 height 7
click at [130, 332] on div "Current Time 1:36 / Duration 5:51 Pause Skip Backward Skip Forward Mute Loaded …" at bounding box center [260, 360] width 521 height 15
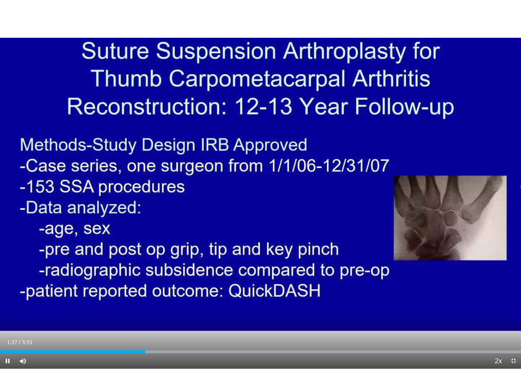
click at [120, 332] on div "Loaded : 99.97%" at bounding box center [260, 351] width 521 height 3
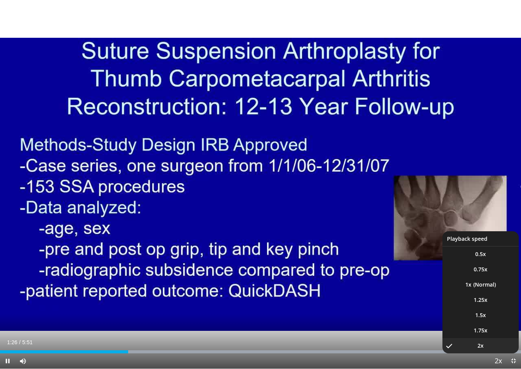
click at [495, 332] on span "Video Player" at bounding box center [497, 360] width 11 height 15
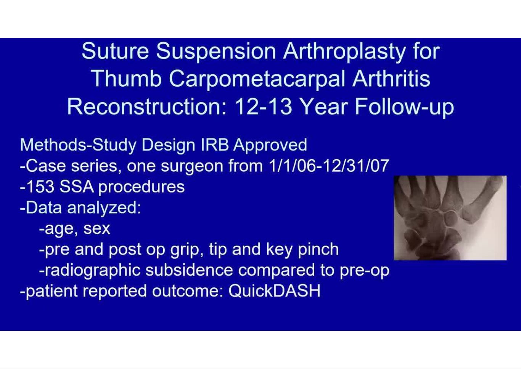
click at [495, 332] on div "50 seconds Tap to unmute" at bounding box center [260, 184] width 521 height 368
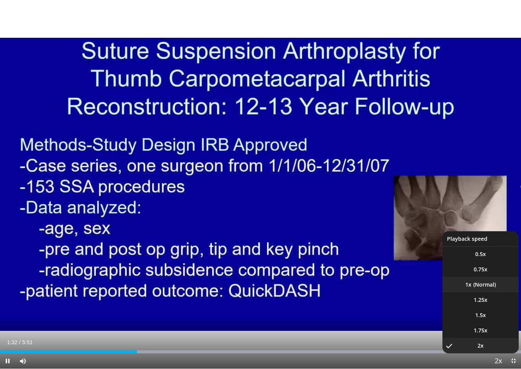
click at [490, 281] on li "1x" at bounding box center [480, 284] width 76 height 15
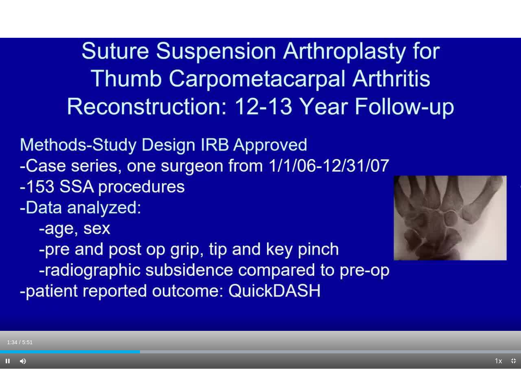
click at [124, 332] on div "Loaded : 99.97%" at bounding box center [260, 351] width 521 height 3
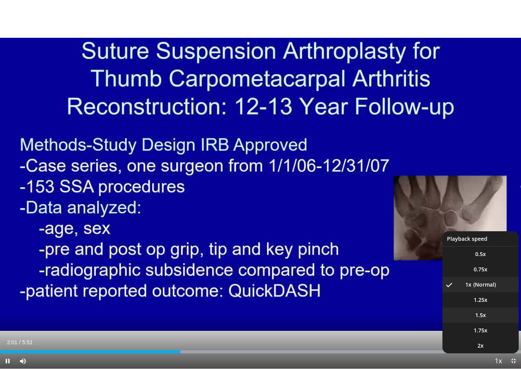
click at [495, 315] on li "1.5x" at bounding box center [480, 314] width 76 height 15
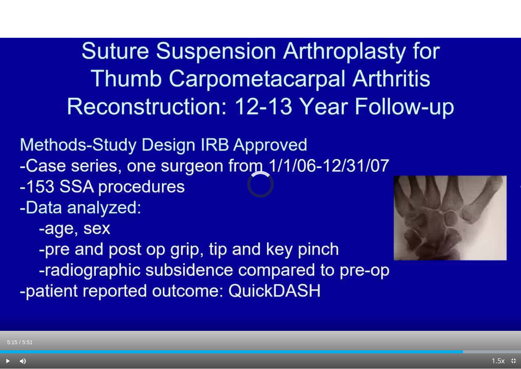
click at [467, 332] on div "Progress Bar" at bounding box center [260, 351] width 521 height 3
click at [486, 332] on div "Current Time 5:21 / Duration 5:51 Pause Skip Backward Skip Forward Mute Loaded …" at bounding box center [260, 360] width 521 height 15
click at [486, 332] on div "Progress Bar" at bounding box center [260, 351] width 521 height 3
click at [497, 332] on div "Loaded : 99.97%" at bounding box center [260, 351] width 521 height 3
click at [30, 56] on div "50 seconds Tap to unmute" at bounding box center [260, 184] width 521 height 368
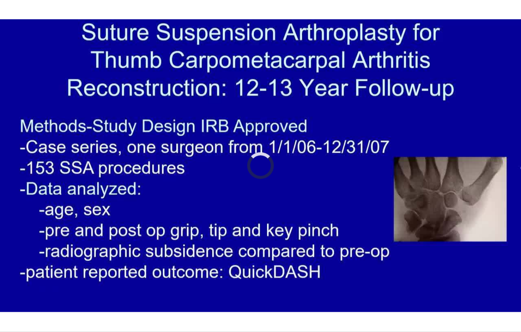
scroll to position [75, 0]
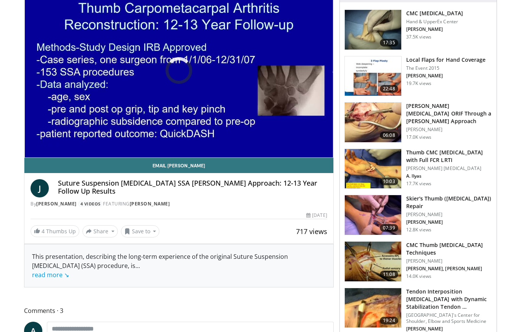
click at [427, 249] on h3 "CMC Thumb [MEDICAL_DATA] Techniques" at bounding box center [449, 248] width 86 height 15
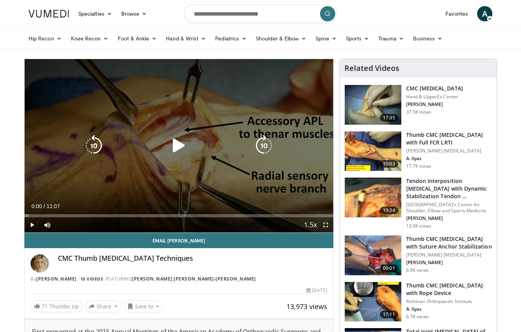
click at [172, 144] on icon "Video Player" at bounding box center [178, 145] width 21 height 21
click at [259, 141] on icon "Video Player" at bounding box center [263, 145] width 21 height 21
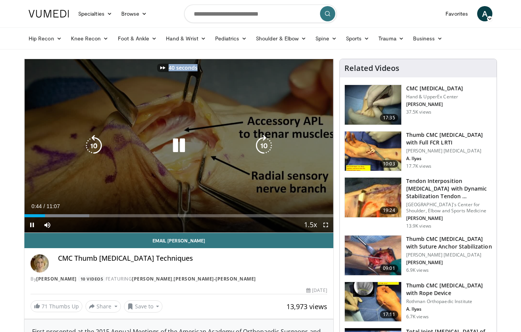
click at [259, 141] on icon "Video Player" at bounding box center [263, 145] width 21 height 21
click at [90, 144] on icon "Video Player" at bounding box center [93, 145] width 21 height 21
click at [167, 195] on div "10 seconds Tap to unmute" at bounding box center [178, 145] width 309 height 173
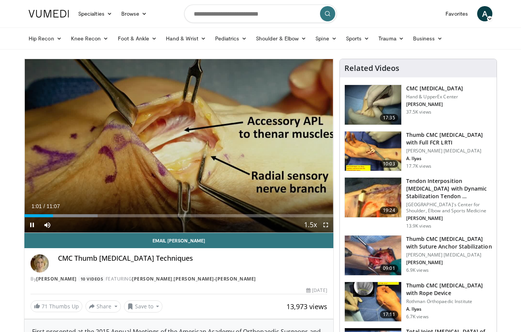
click at [324, 227] on span "Video Player" at bounding box center [325, 224] width 15 height 15
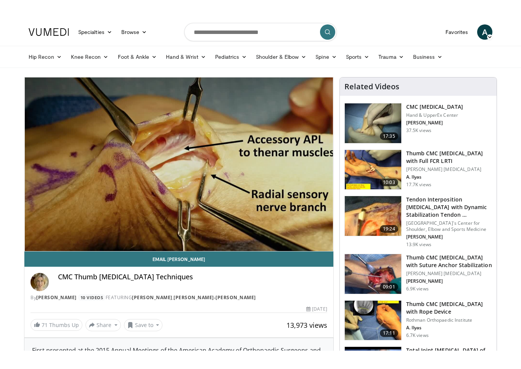
scroll to position [9, 0]
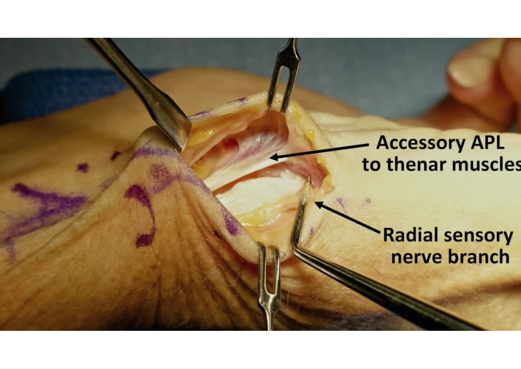
click at [316, 247] on div "10 seconds Tap to unmute" at bounding box center [260, 184] width 521 height 368
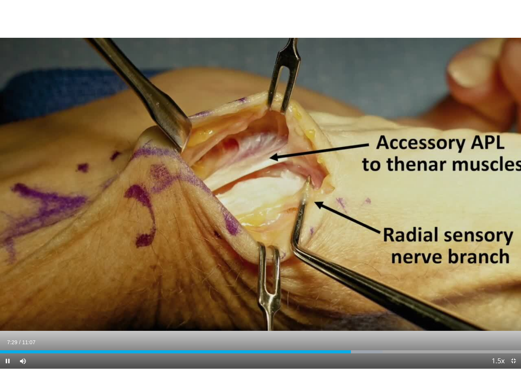
click at [365, 332] on div "Progress Bar" at bounding box center [348, 351] width 70 height 3
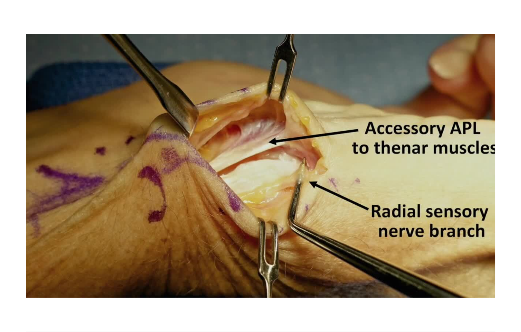
scroll to position [0, 0]
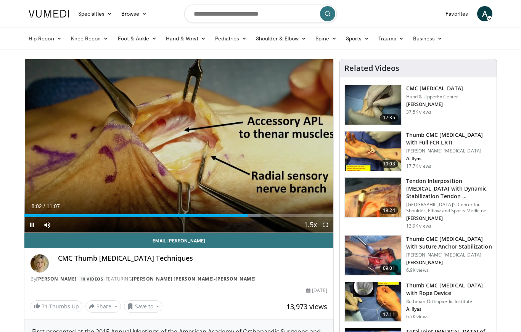
click at [241, 216] on div "Progress Bar" at bounding box center [238, 215] width 46 height 3
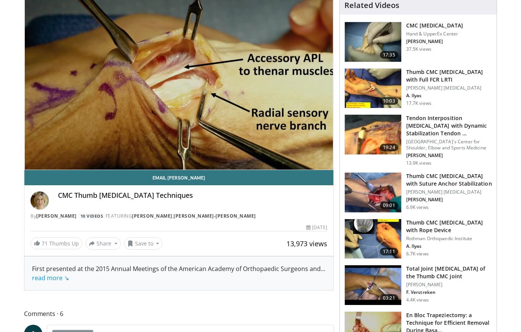
scroll to position [63, 0]
click at [204, 135] on div "10 seconds Tap to unmute" at bounding box center [178, 82] width 309 height 173
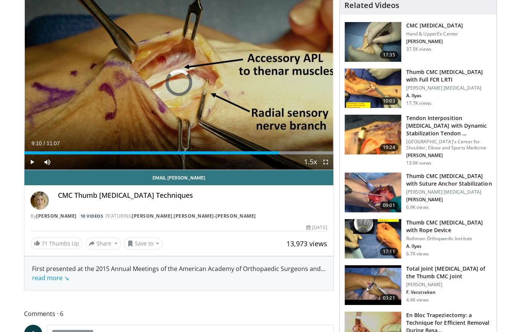
click at [279, 153] on div "Progress Bar" at bounding box center [296, 152] width 72 height 3
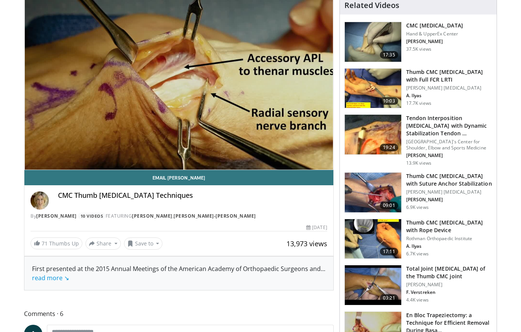
click at [263, 129] on div "10 seconds Tap to unmute" at bounding box center [178, 82] width 309 height 173
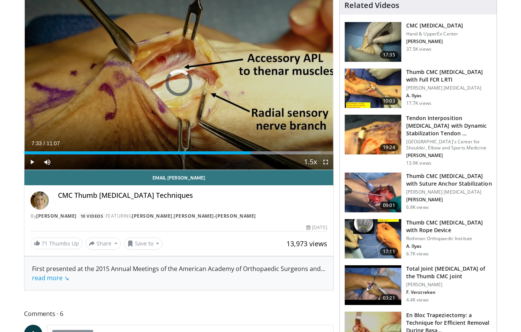
click at [234, 154] on div "Progress Bar" at bounding box center [137, 152] width 226 height 3
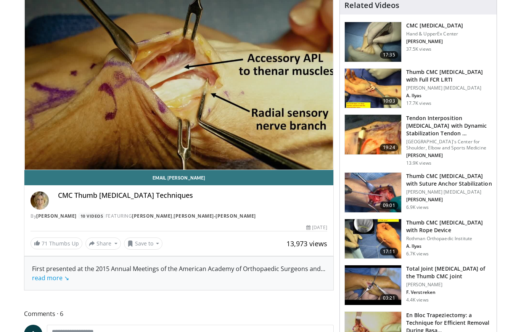
click at [272, 131] on div "10 seconds Tap to unmute" at bounding box center [178, 82] width 309 height 173
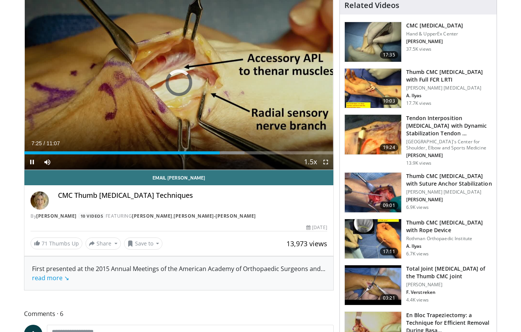
click at [220, 151] on div "Progress Bar" at bounding box center [121, 152] width 195 height 3
click at [249, 154] on div "Loaded : 71.28%" at bounding box center [178, 152] width 309 height 3
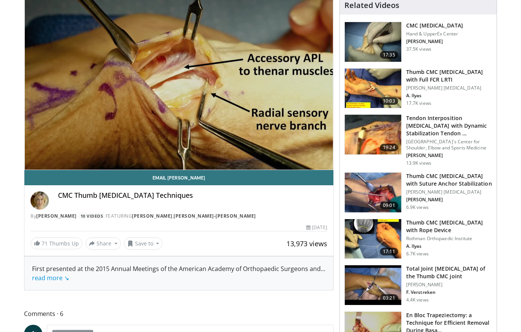
click at [215, 170] on div "Current Time 8:06 / Duration 11:07 Pause Skip Backward Skip Forward Mute Loaded…" at bounding box center [178, 177] width 309 height 15
click at [213, 170] on div "Current Time 8:07 / Duration 11:07 Pause Skip Backward Skip Forward Mute Loaded…" at bounding box center [178, 177] width 309 height 15
click at [210, 170] on div "Current Time 8:08 / Duration 11:07 Pause Skip Backward Skip Forward Mute Loaded…" at bounding box center [178, 177] width 309 height 15
click at [212, 137] on div "10 seconds Tap to unmute" at bounding box center [178, 82] width 309 height 173
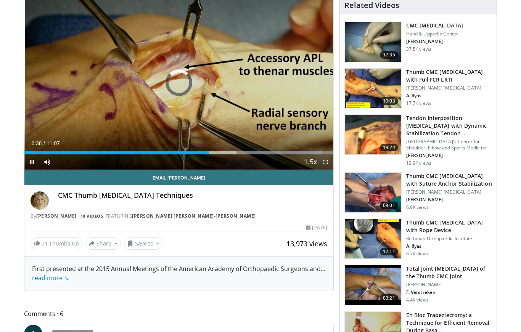
click at [209, 152] on div "Loaded : 96.56%" at bounding box center [173, 152] width 298 height 3
click at [205, 149] on div "Loaded : 0.00%" at bounding box center [178, 150] width 309 height 7
click at [195, 152] on div "Progress Bar" at bounding box center [114, 152] width 181 height 3
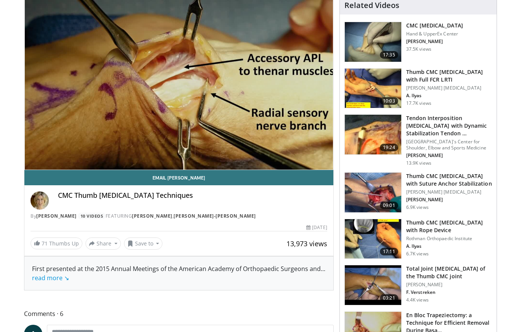
click at [182, 167] on div "Progress Bar" at bounding box center [109, 168] width 171 height 3
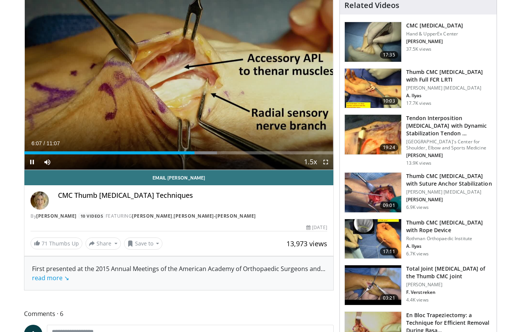
click at [31, 162] on span "Video Player" at bounding box center [31, 161] width 15 height 15
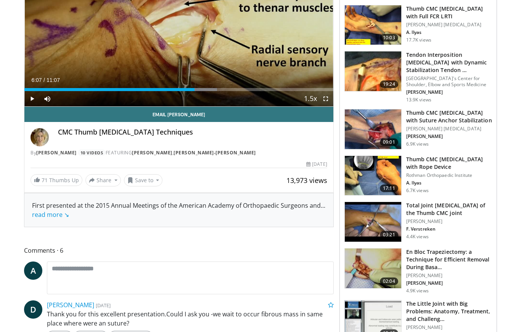
scroll to position [0, 0]
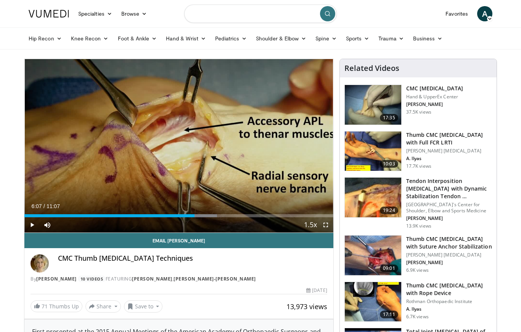
click at [235, 14] on input "Search topics, interventions" at bounding box center [260, 14] width 152 height 18
click at [31, 226] on span "Video Player" at bounding box center [31, 224] width 15 height 15
click at [191, 217] on div "Current Time 6:23 / Duration 11:07 Pause Skip Backward Skip Forward Mute Loaded…" at bounding box center [178, 224] width 309 height 15
click at [329, 226] on span "Video Player" at bounding box center [325, 224] width 15 height 15
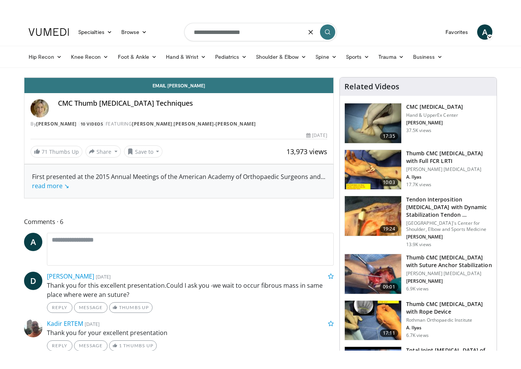
scroll to position [9, 0]
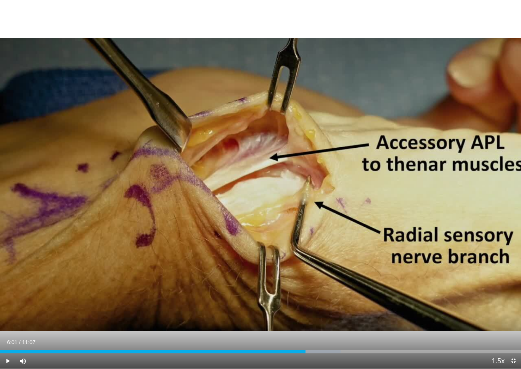
click at [282, 332] on div "Progress Bar" at bounding box center [152, 351] width 305 height 3
click at [93, 53] on div "10 seconds Tap to unmute" at bounding box center [260, 184] width 521 height 368
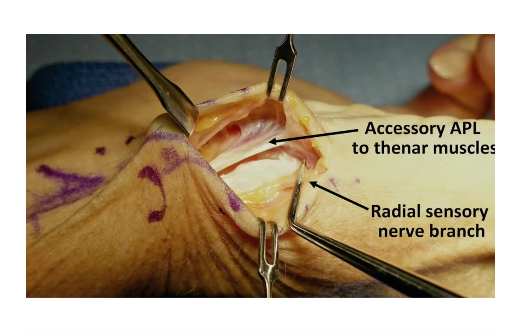
scroll to position [0, 0]
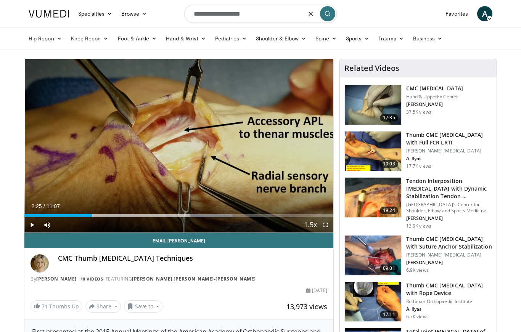
click at [92, 216] on div "Loaded : 67.46%" at bounding box center [178, 215] width 309 height 3
click at [83, 217] on div "Progress Bar" at bounding box center [58, 215] width 68 height 3
click at [79, 216] on div "Loaded : 19.48%" at bounding box center [178, 215] width 309 height 3
click at [73, 216] on div "Loaded : 0.00%" at bounding box center [178, 215] width 309 height 3
click at [70, 214] on div "Progress Bar" at bounding box center [48, 215] width 49 height 3
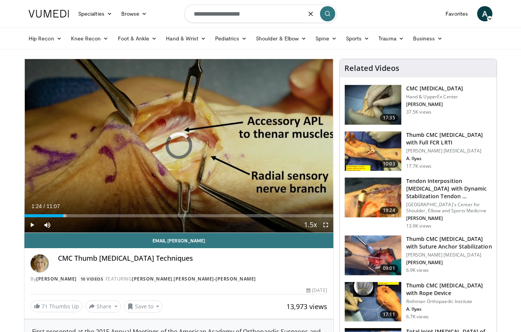
click at [63, 215] on div "Loaded : 13.79%" at bounding box center [178, 215] width 309 height 3
click at [62, 216] on div "Progress Bar" at bounding box center [43, 215] width 39 height 3
click at [56, 215] on div "Loaded : 16.48%" at bounding box center [178, 215] width 309 height 3
click at [29, 226] on span "Video Player" at bounding box center [31, 224] width 15 height 15
click at [265, 12] on input "**********" at bounding box center [260, 14] width 152 height 18
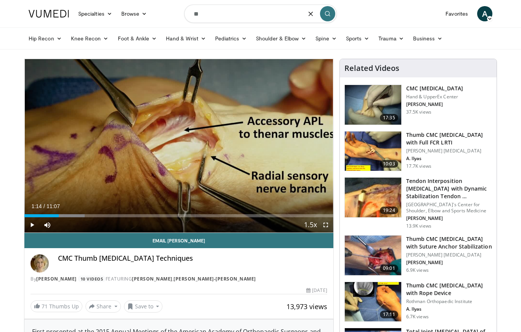
type input "*"
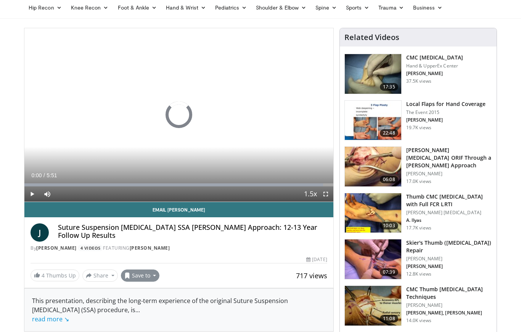
scroll to position [31, 0]
click at [144, 277] on button "Save to" at bounding box center [140, 275] width 39 height 12
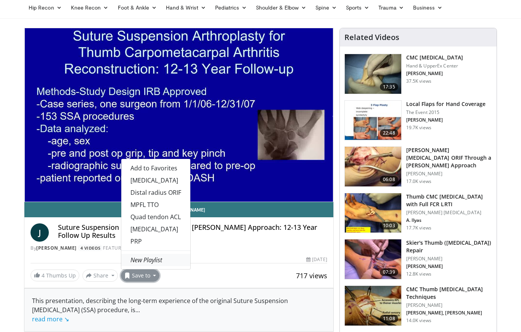
click at [154, 263] on em "New Playlist" at bounding box center [146, 260] width 32 height 8
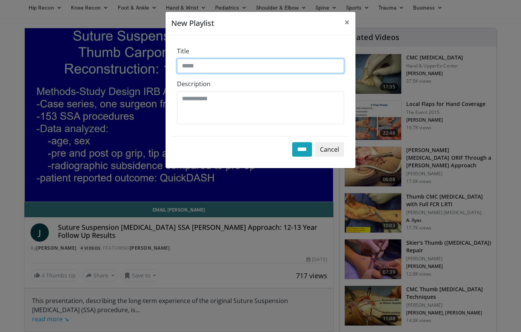
drag, startPoint x: 236, startPoint y: 63, endPoint x: 236, endPoint y: 53, distance: 10.3
click at [236, 63] on input "Title" at bounding box center [260, 66] width 167 height 14
type input "**********"
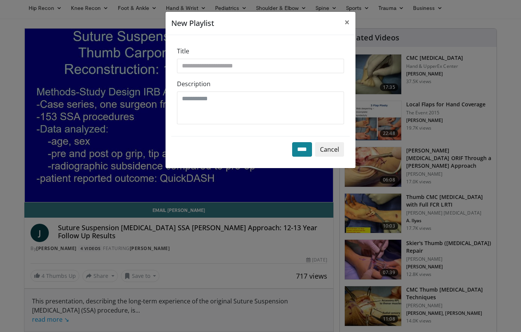
click at [298, 151] on input "****" at bounding box center [302, 149] width 20 height 14
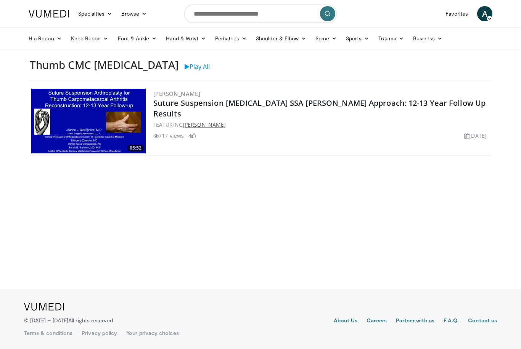
click at [208, 121] on link "[PERSON_NAME]" at bounding box center [204, 124] width 43 height 7
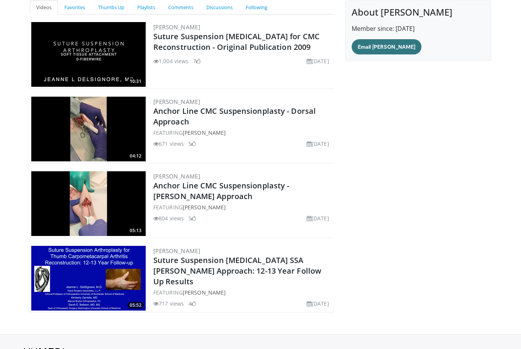
scroll to position [80, 0]
click at [210, 187] on link "Anchor Line CMC Suspensionplasty - [PERSON_NAME] Approach" at bounding box center [221, 191] width 136 height 21
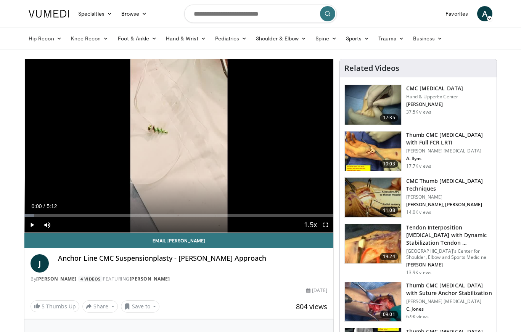
click at [328, 224] on span "Video Player" at bounding box center [325, 224] width 15 height 15
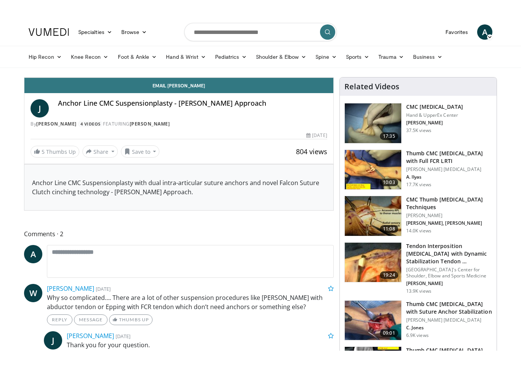
scroll to position [9, 0]
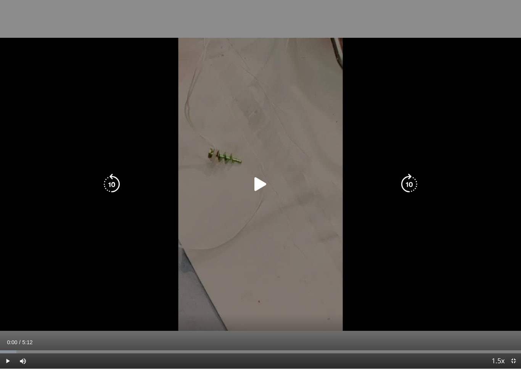
click at [260, 180] on icon "Video Player" at bounding box center [260, 183] width 21 height 21
click at [408, 182] on icon "Video Player" at bounding box center [408, 183] width 21 height 21
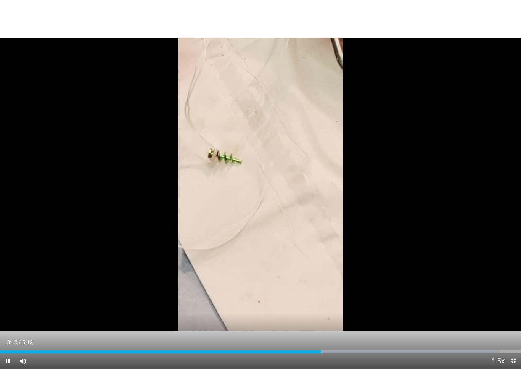
click at [291, 332] on div "Loaded : 96.01%" at bounding box center [260, 349] width 521 height 7
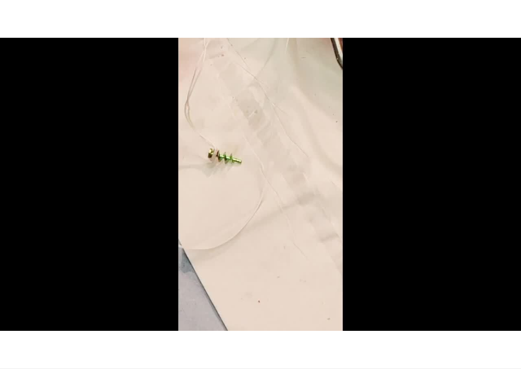
click at [291, 332] on video-js "**********" at bounding box center [260, 184] width 521 height 369
click at [264, 332] on div "Loaded : 99.98%" at bounding box center [260, 364] width 521 height 7
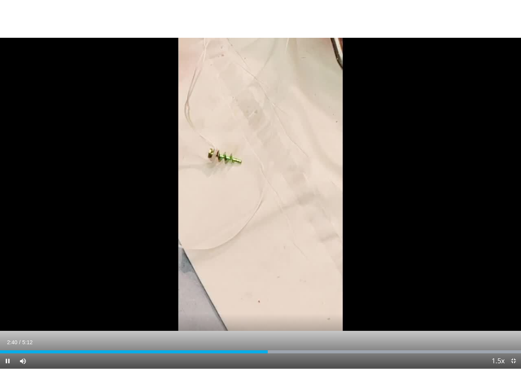
click at [243, 332] on div "Current Time 2:40 / Duration 5:12 Pause Skip Backward Skip Forward Mute Loaded …" at bounding box center [260, 360] width 521 height 15
click at [256, 332] on div "Loaded : 99.98%" at bounding box center [260, 351] width 521 height 3
click at [219, 332] on div "Loaded : 99.98%" at bounding box center [260, 351] width 521 height 3
click at [206, 332] on div "Loaded : 99.98%" at bounding box center [260, 351] width 521 height 3
click at [197, 332] on div "Current Time 2:03 / Duration 5:12 Pause Skip Backward Skip Forward Mute Loaded …" at bounding box center [260, 360] width 521 height 15
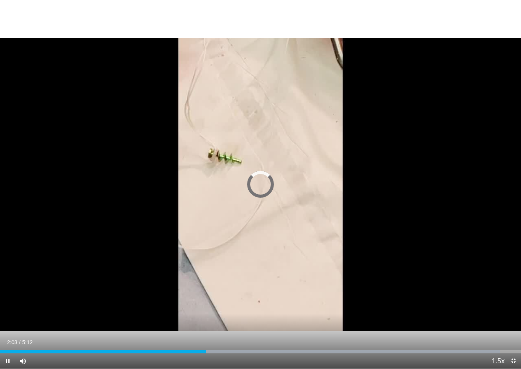
click at [186, 332] on div "Progress Bar" at bounding box center [103, 351] width 206 height 3
click at [178, 332] on div "Progress Bar" at bounding box center [94, 351] width 189 height 3
click at [244, 332] on div "Progress Bar" at bounding box center [317, 351] width 300 height 3
click at [275, 332] on div "Progress Bar" at bounding box center [333, 351] width 333 height 3
click at [293, 332] on div "Progress Bar" at bounding box center [357, 351] width 327 height 3
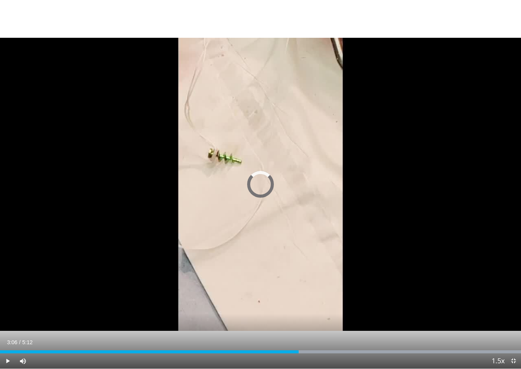
click at [311, 332] on div "Progress Bar" at bounding box center [357, 351] width 327 height 3
click at [319, 332] on div "Loaded : 99.98%" at bounding box center [260, 351] width 521 height 3
click at [343, 332] on div "Progress Bar" at bounding box center [357, 351] width 327 height 3
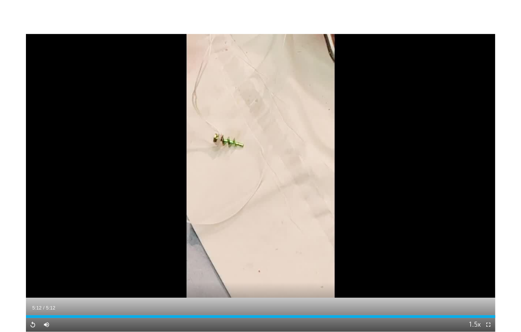
scroll to position [10, 0]
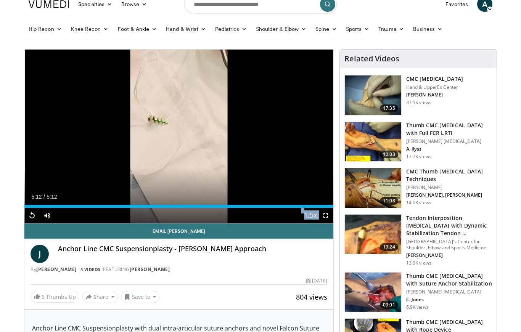
drag, startPoint x: 330, startPoint y: 208, endPoint x: 322, endPoint y: 207, distance: 7.7
click at [322, 208] on div "Current Time 5:12 / Duration 5:12 Replay Skip Backward Skip Forward Mute Loaded…" at bounding box center [178, 215] width 309 height 15
click at [322, 207] on div "Loaded : 99.98%" at bounding box center [178, 206] width 309 height 3
click at [28, 215] on span "Video Player" at bounding box center [31, 215] width 15 height 15
click at [33, 215] on span "Video Player" at bounding box center [31, 215] width 15 height 15
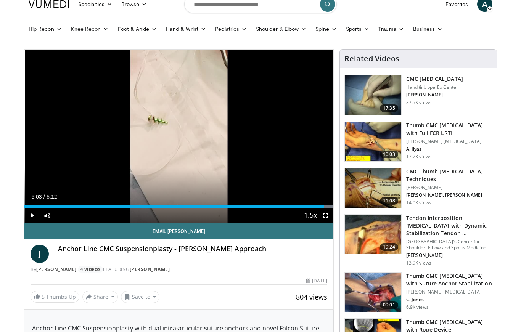
click at [33, 215] on span "Video Player" at bounding box center [31, 215] width 15 height 15
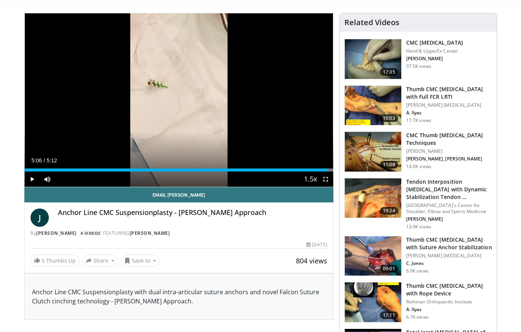
scroll to position [0, 0]
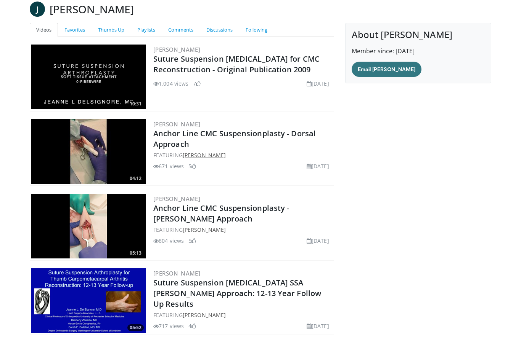
scroll to position [56, 0]
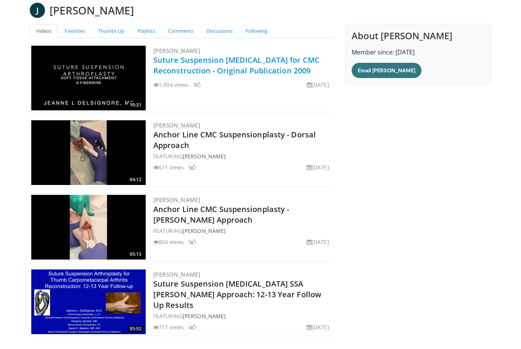
click at [225, 64] on link "Suture Suspension [MEDICAL_DATA] for CMC Reconstruction - Original Publication …" at bounding box center [236, 65] width 166 height 21
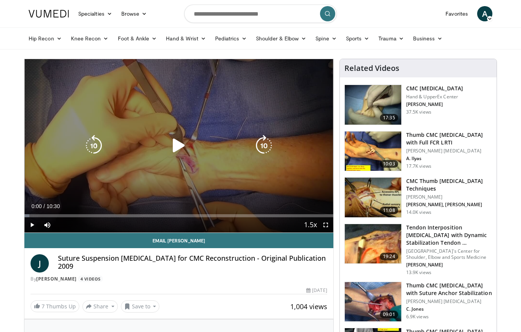
click at [256, 145] on icon "Video Player" at bounding box center [263, 145] width 21 height 21
click at [174, 144] on icon "Video Player" at bounding box center [178, 145] width 21 height 21
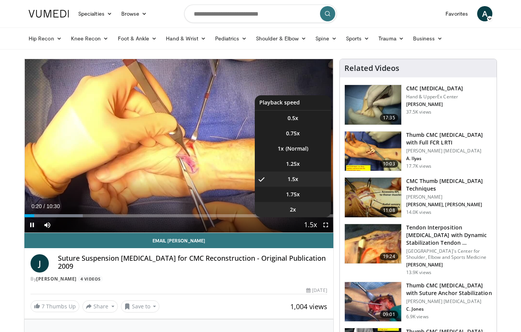
click at [306, 214] on li "2x" at bounding box center [293, 209] width 76 height 15
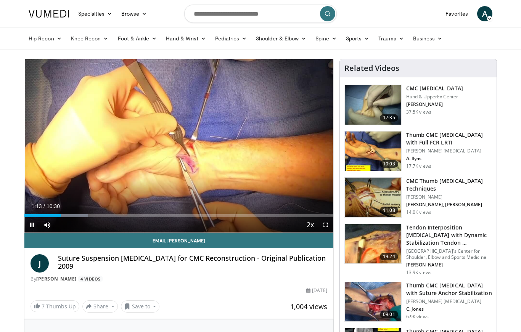
click at [325, 225] on span "Video Player" at bounding box center [325, 224] width 15 height 15
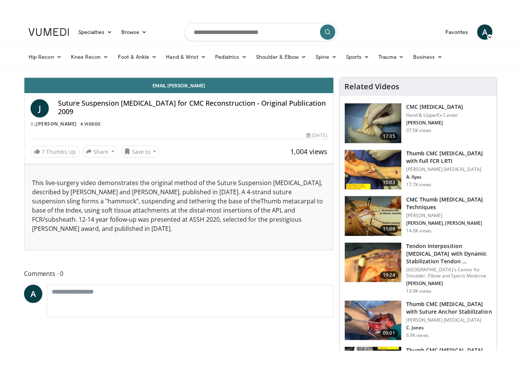
scroll to position [9, 0]
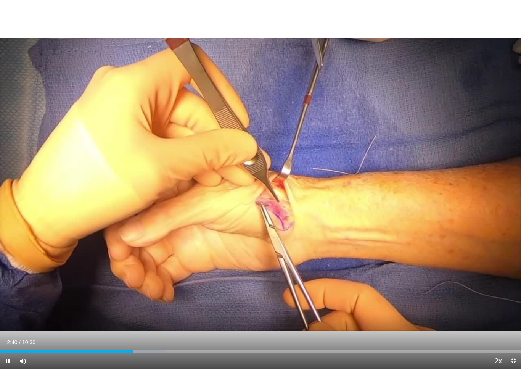
click at [8, 332] on span "Video Player" at bounding box center [7, 360] width 15 height 15
